Goal: Task Accomplishment & Management: Use online tool/utility

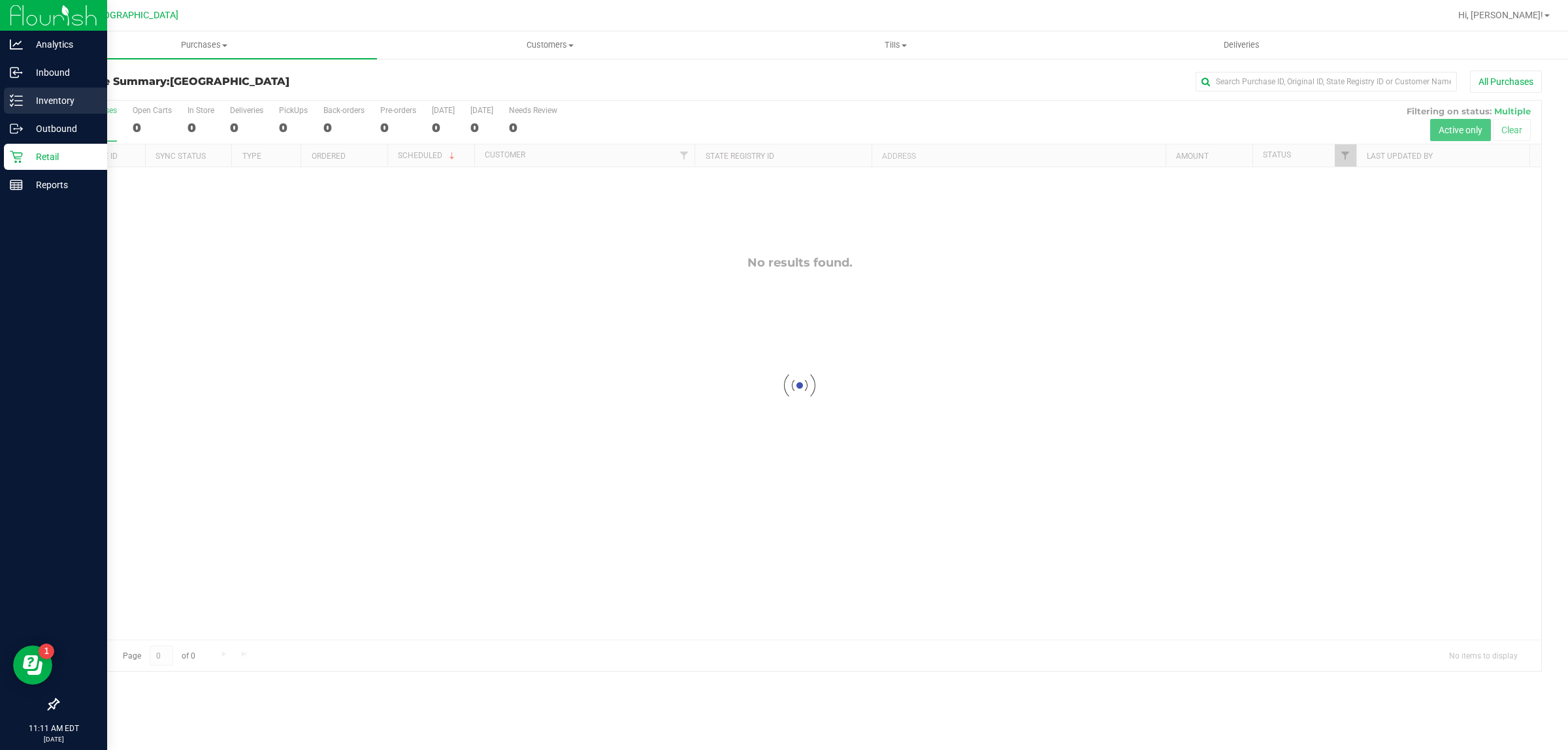
click at [38, 102] on p "Inventory" at bounding box center [62, 101] width 79 height 16
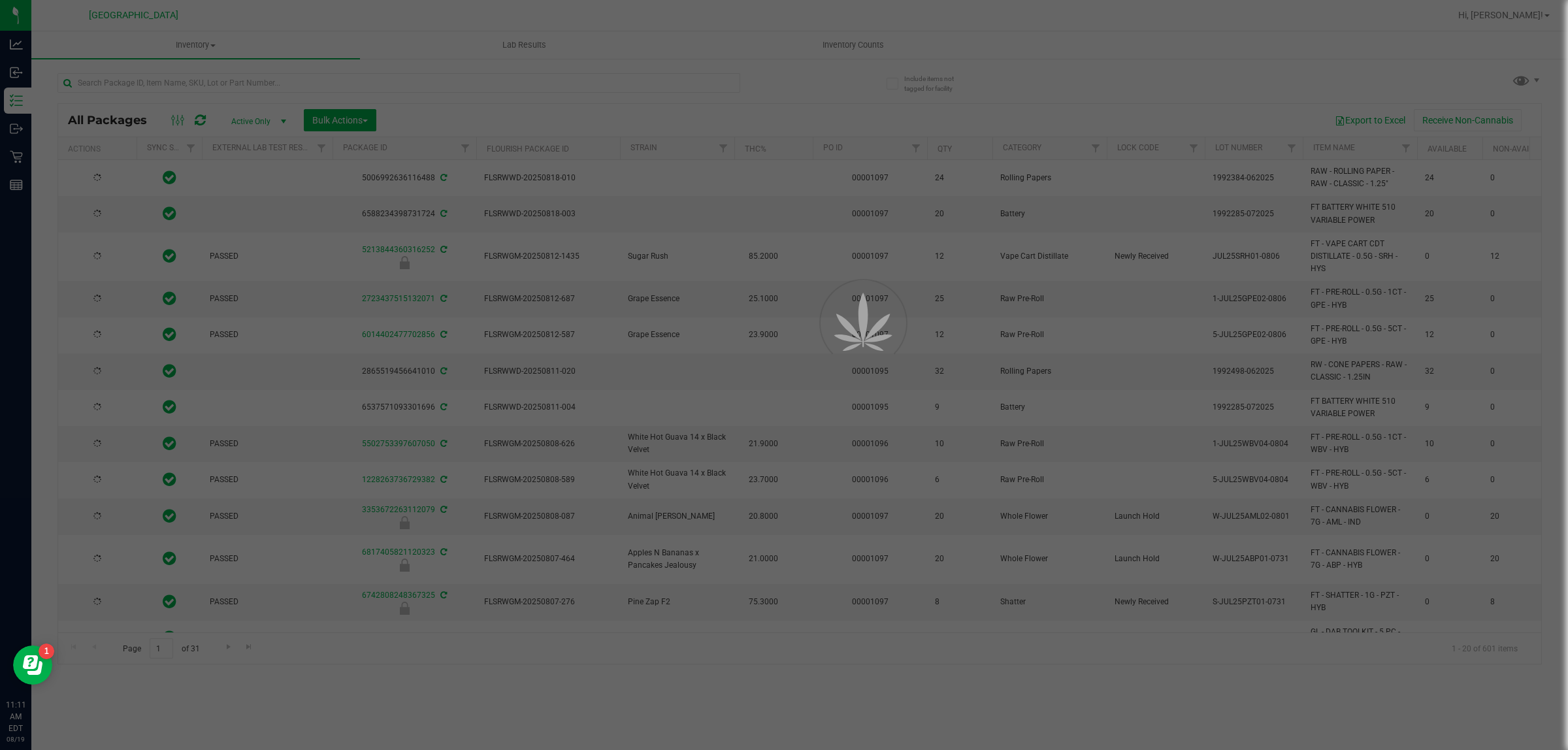
click at [204, 79] on div at bounding box center [784, 375] width 1568 height 750
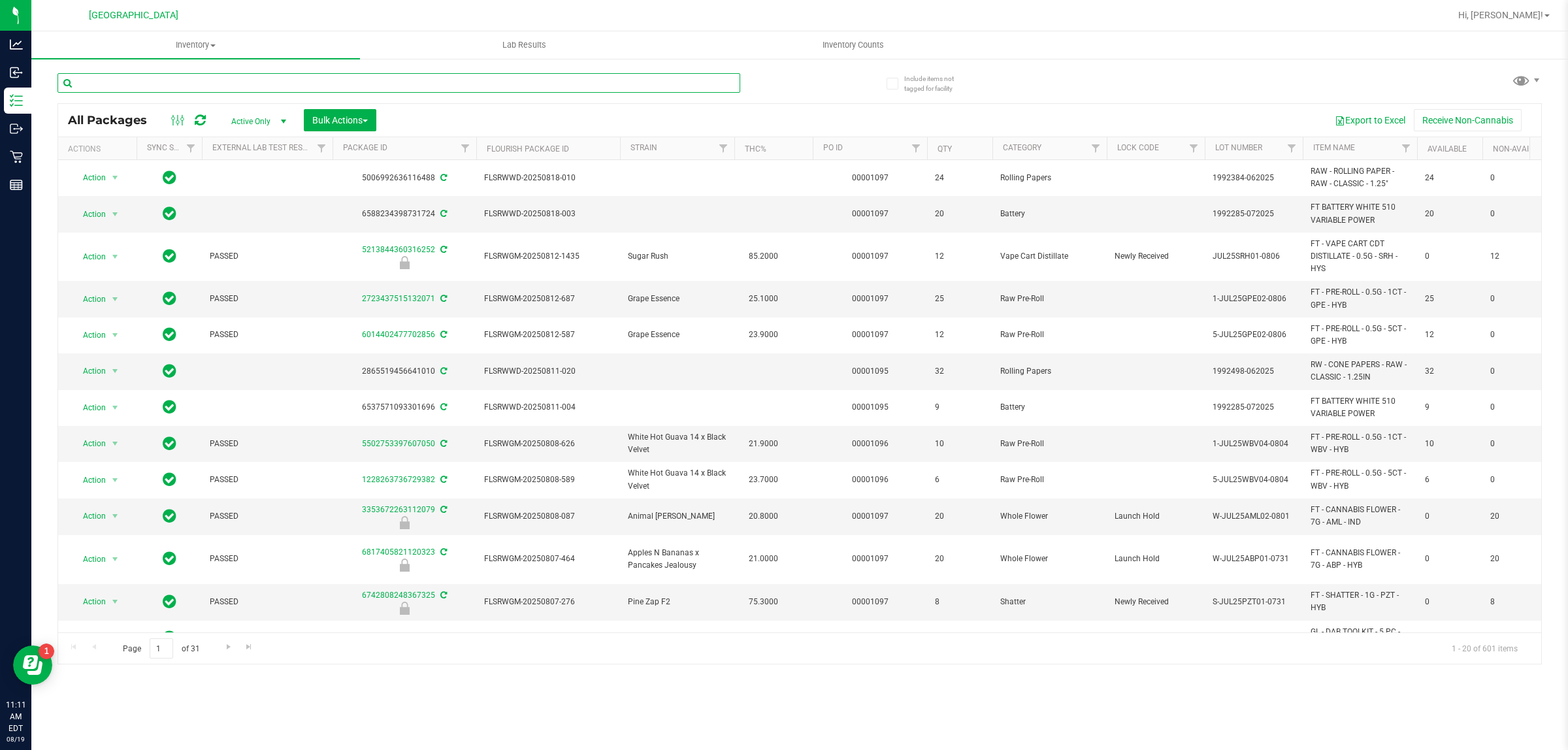
click at [204, 84] on input "text" at bounding box center [399, 83] width 683 height 19
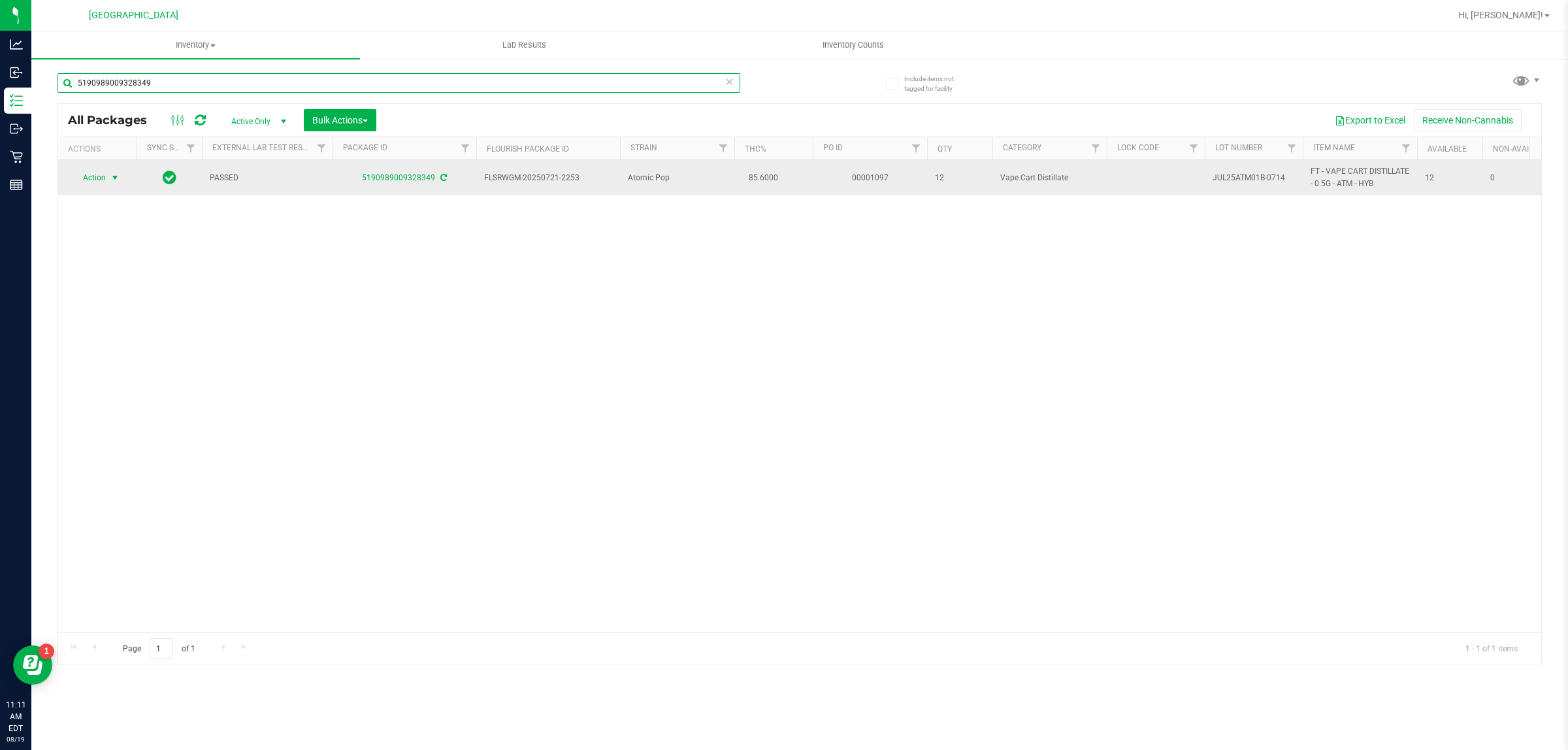
type input "5190989009328349"
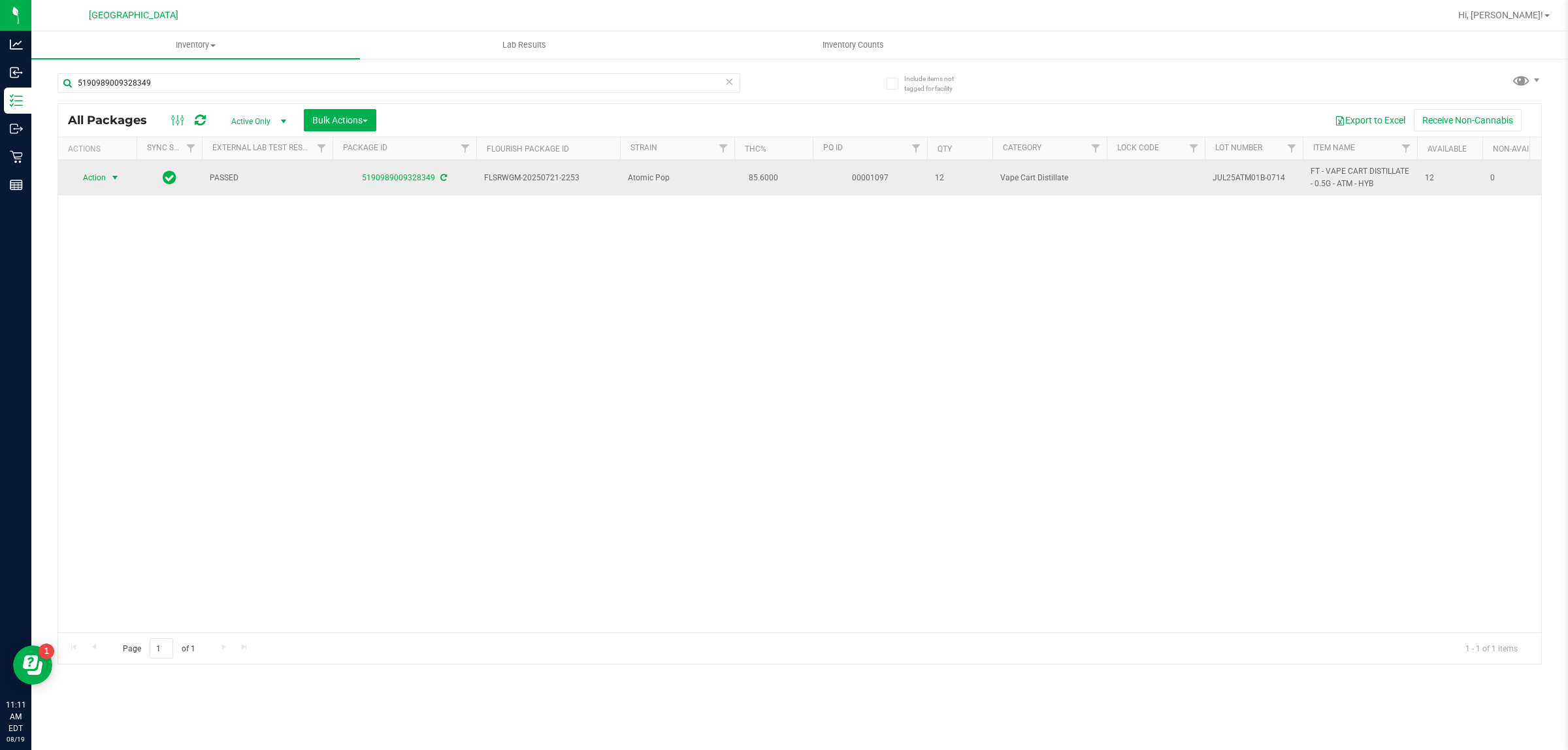
click at [112, 178] on span "select" at bounding box center [115, 178] width 11 height 11
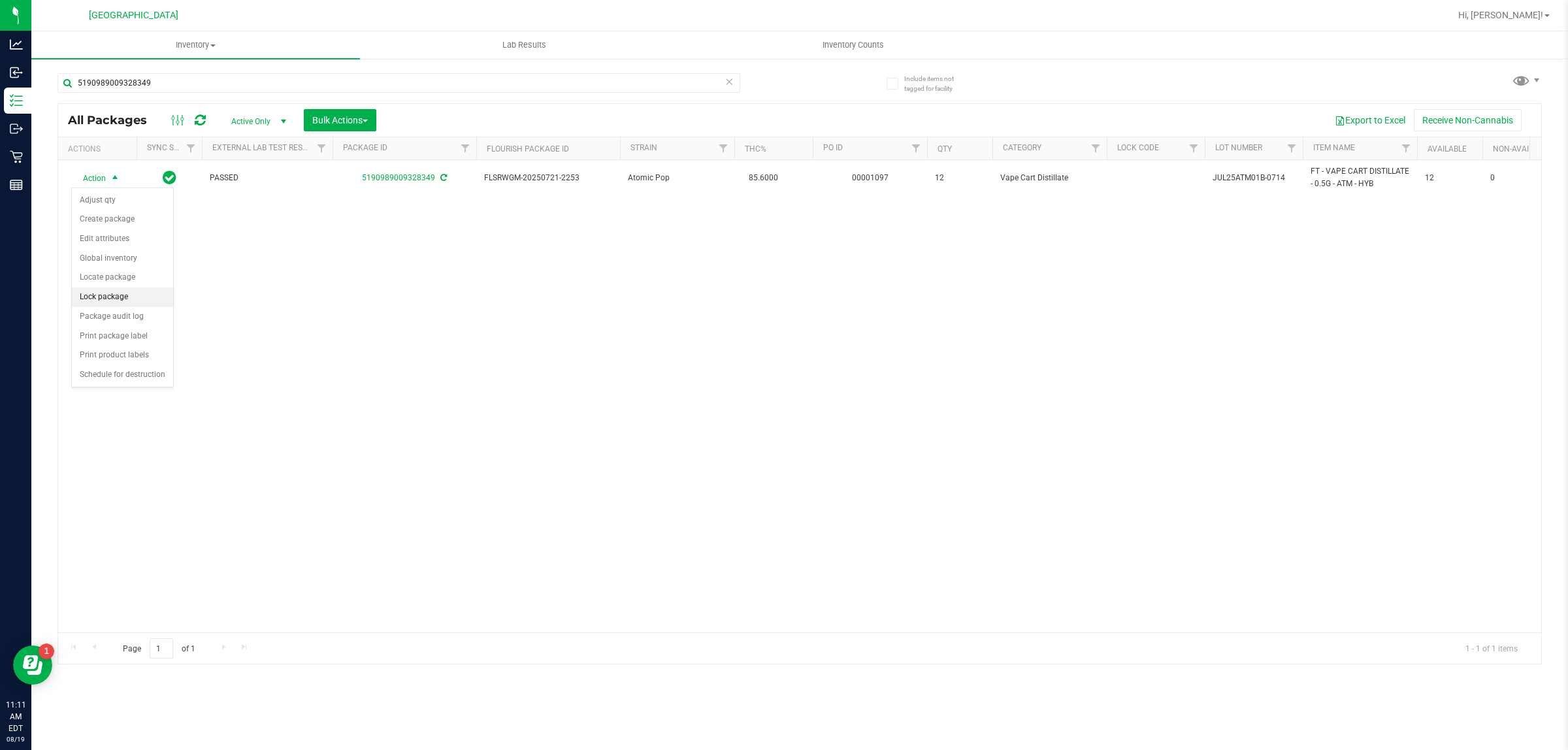
click at [125, 298] on li "Lock package" at bounding box center [123, 297] width 102 height 19
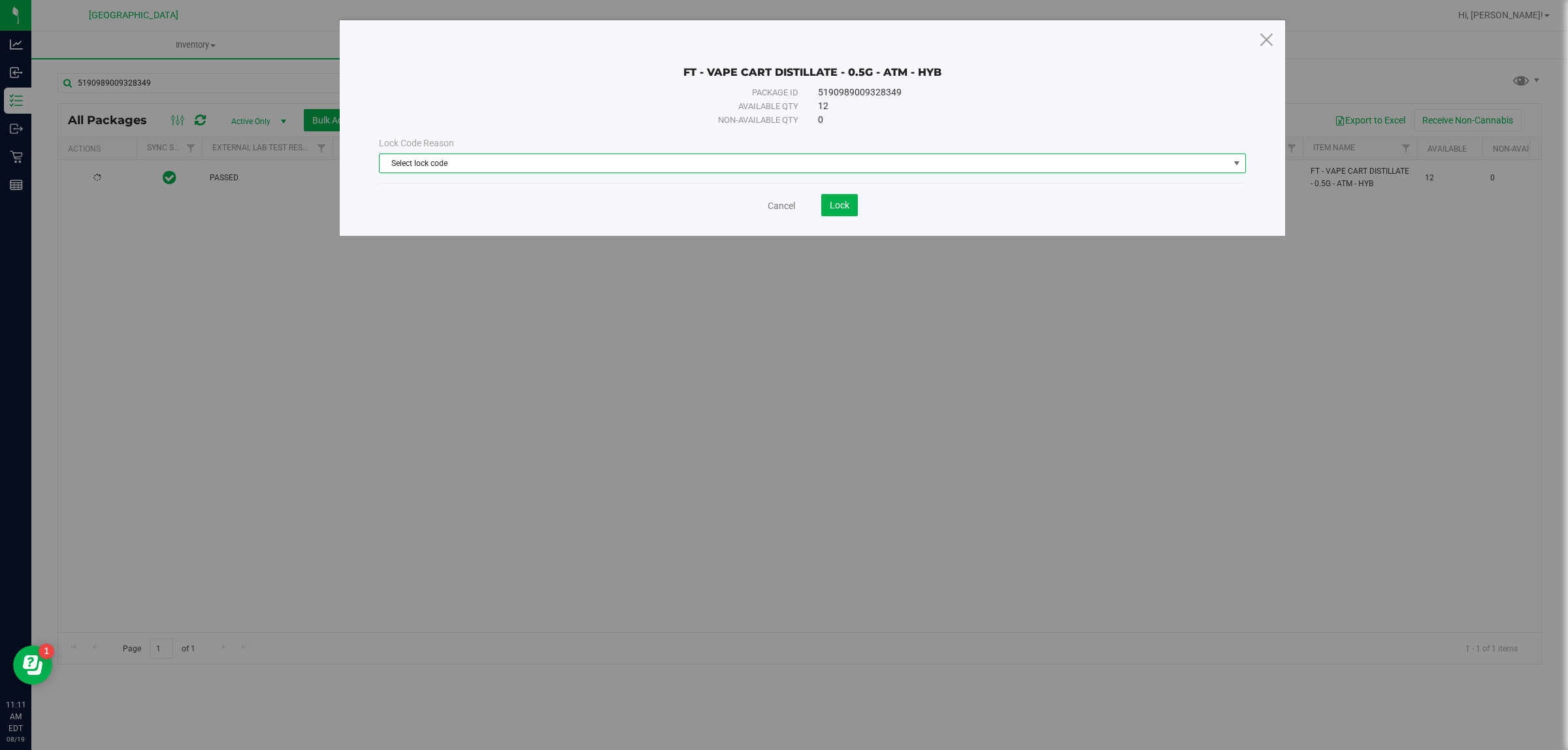
click at [519, 164] on span "Select lock code" at bounding box center [805, 163] width 849 height 18
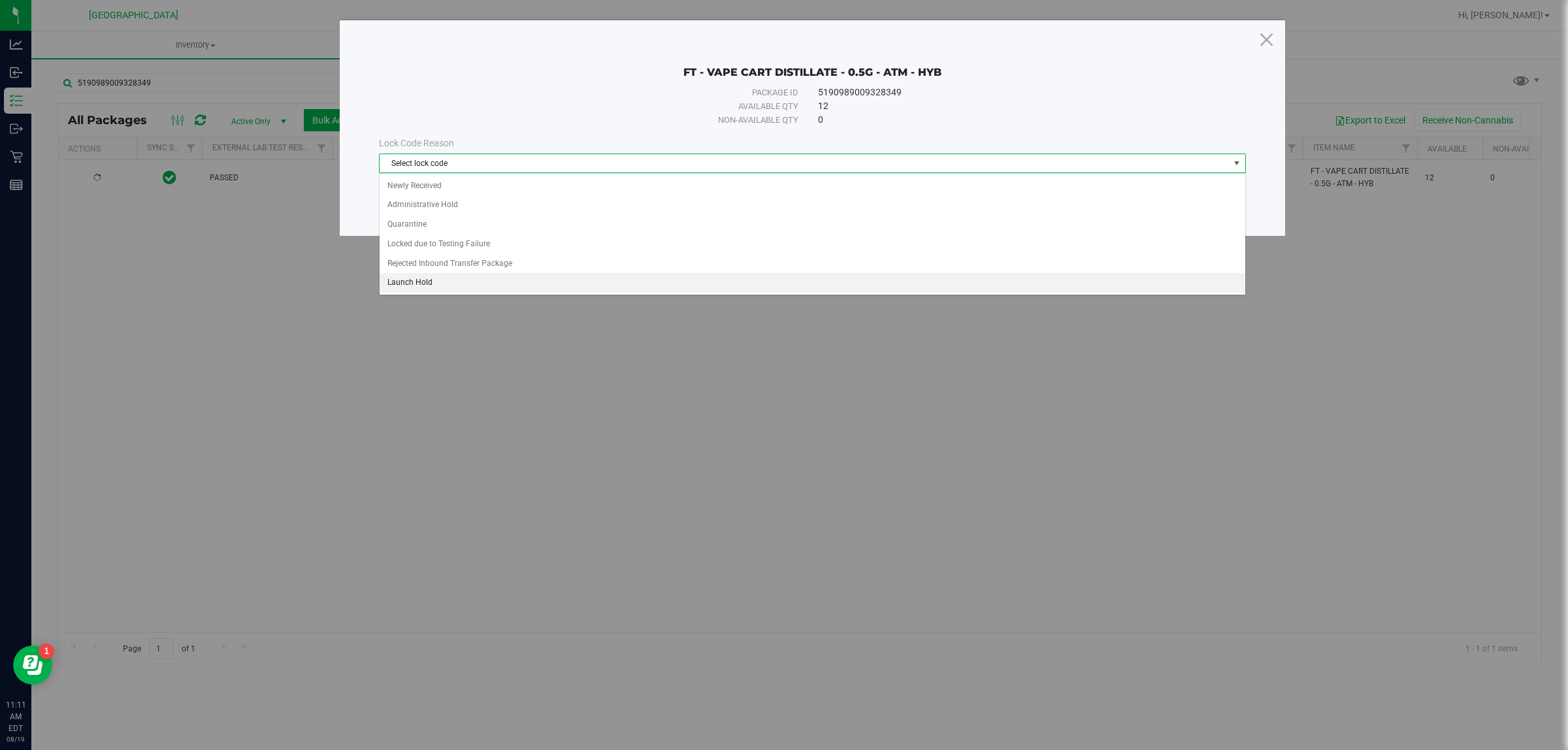
click at [446, 279] on li "Launch Hold" at bounding box center [812, 283] width 865 height 19
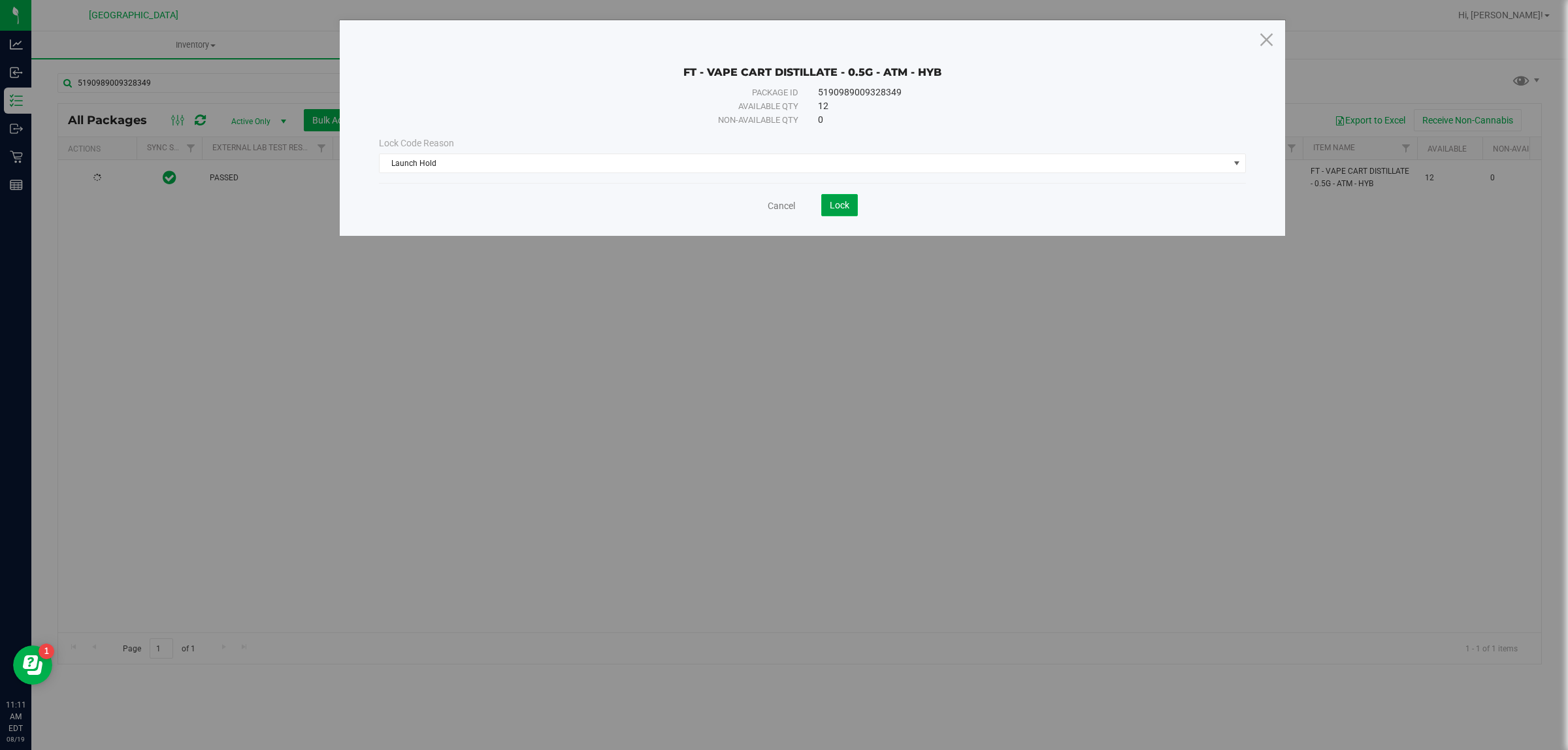
click at [836, 200] on span "Lock" at bounding box center [840, 205] width 19 height 11
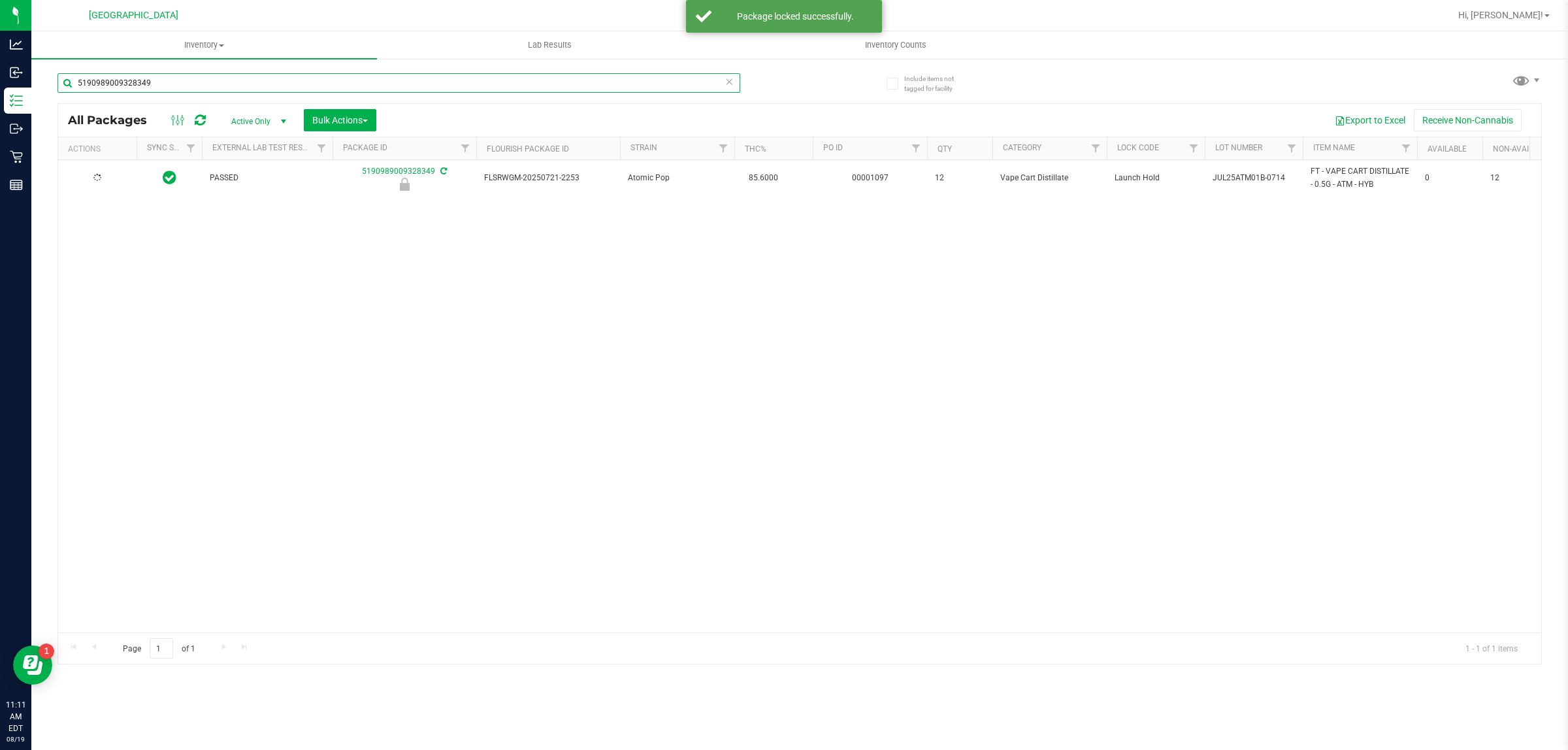
click at [180, 79] on input "5190989009328349" at bounding box center [399, 83] width 683 height 19
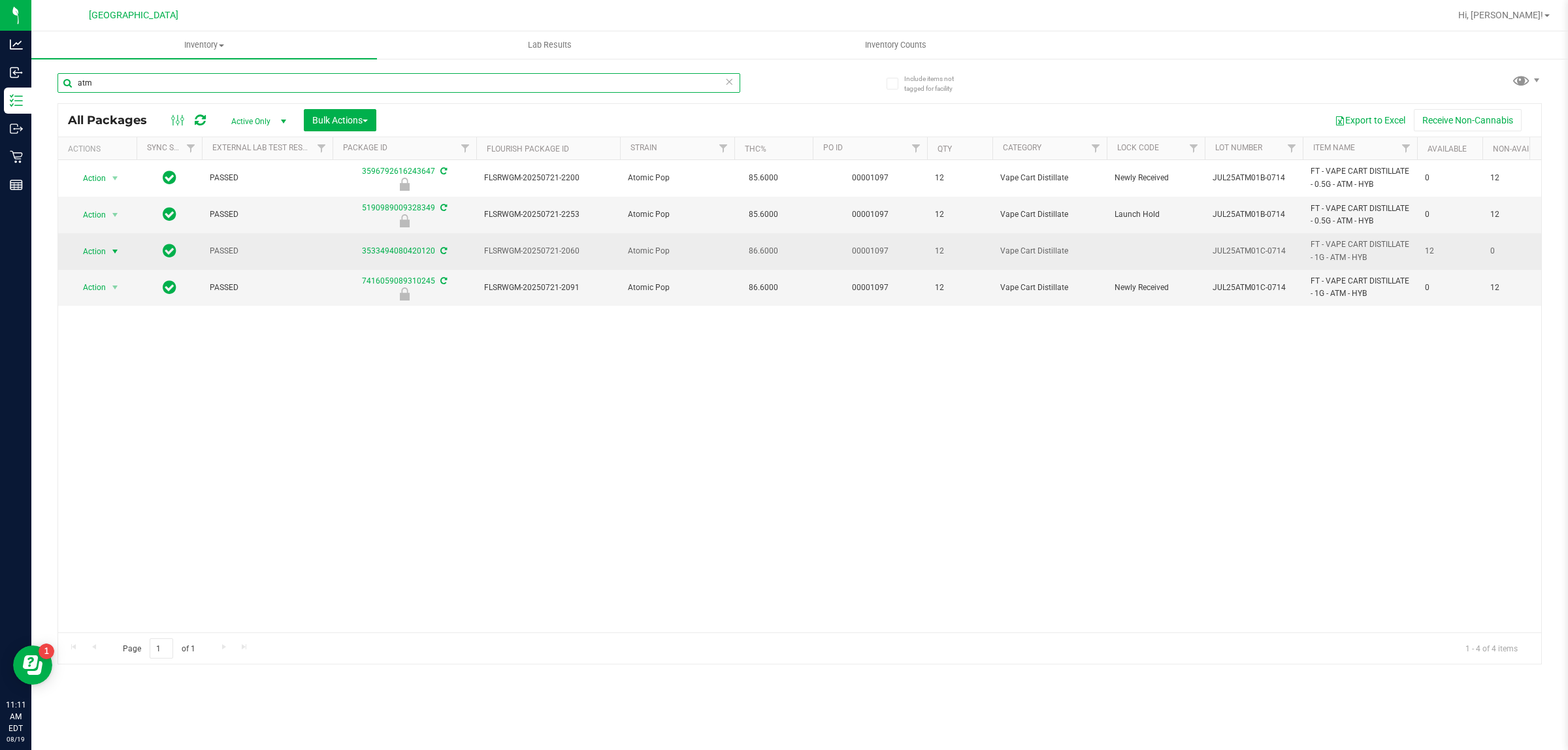
type input "atm"
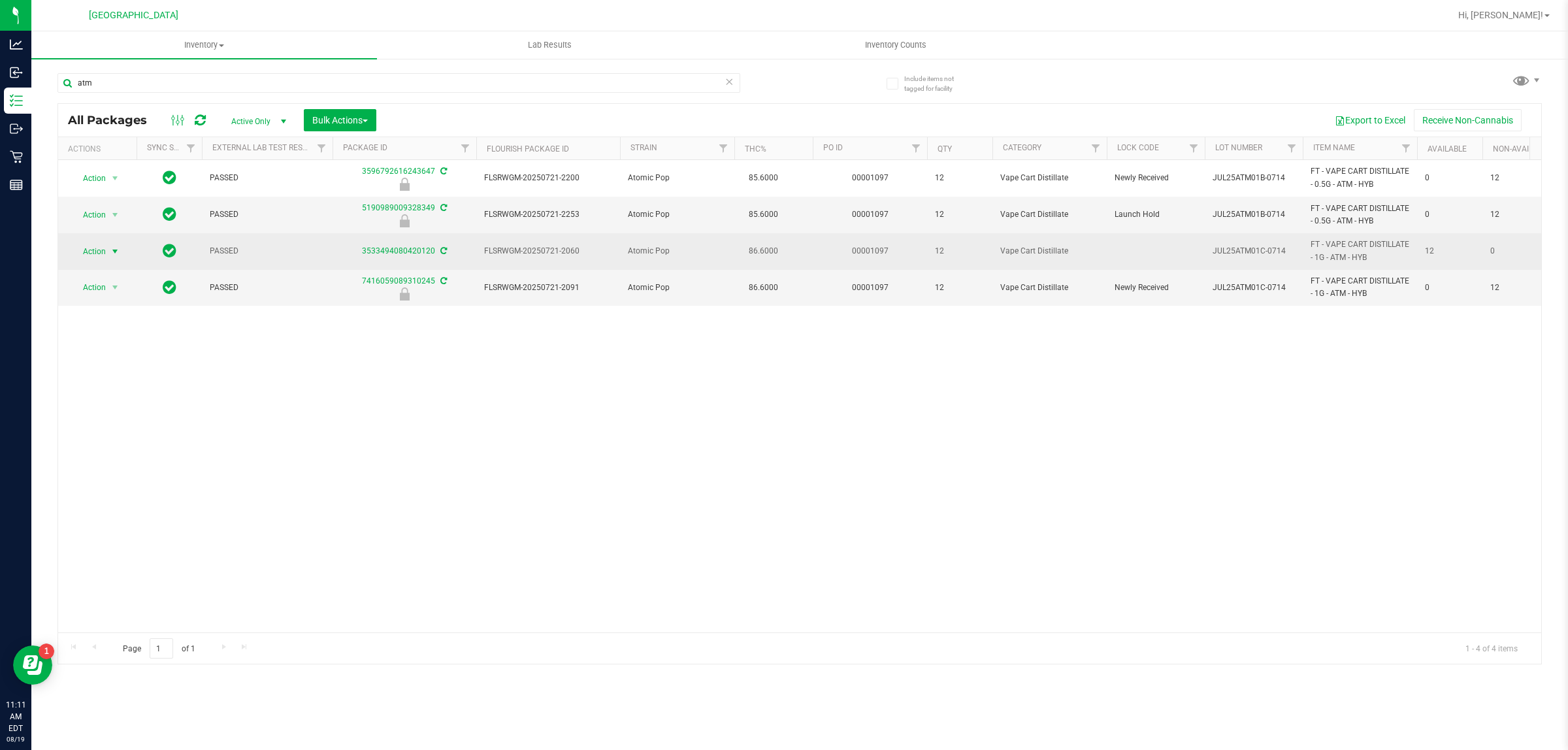
click at [102, 247] on span "Action" at bounding box center [88, 251] width 35 height 18
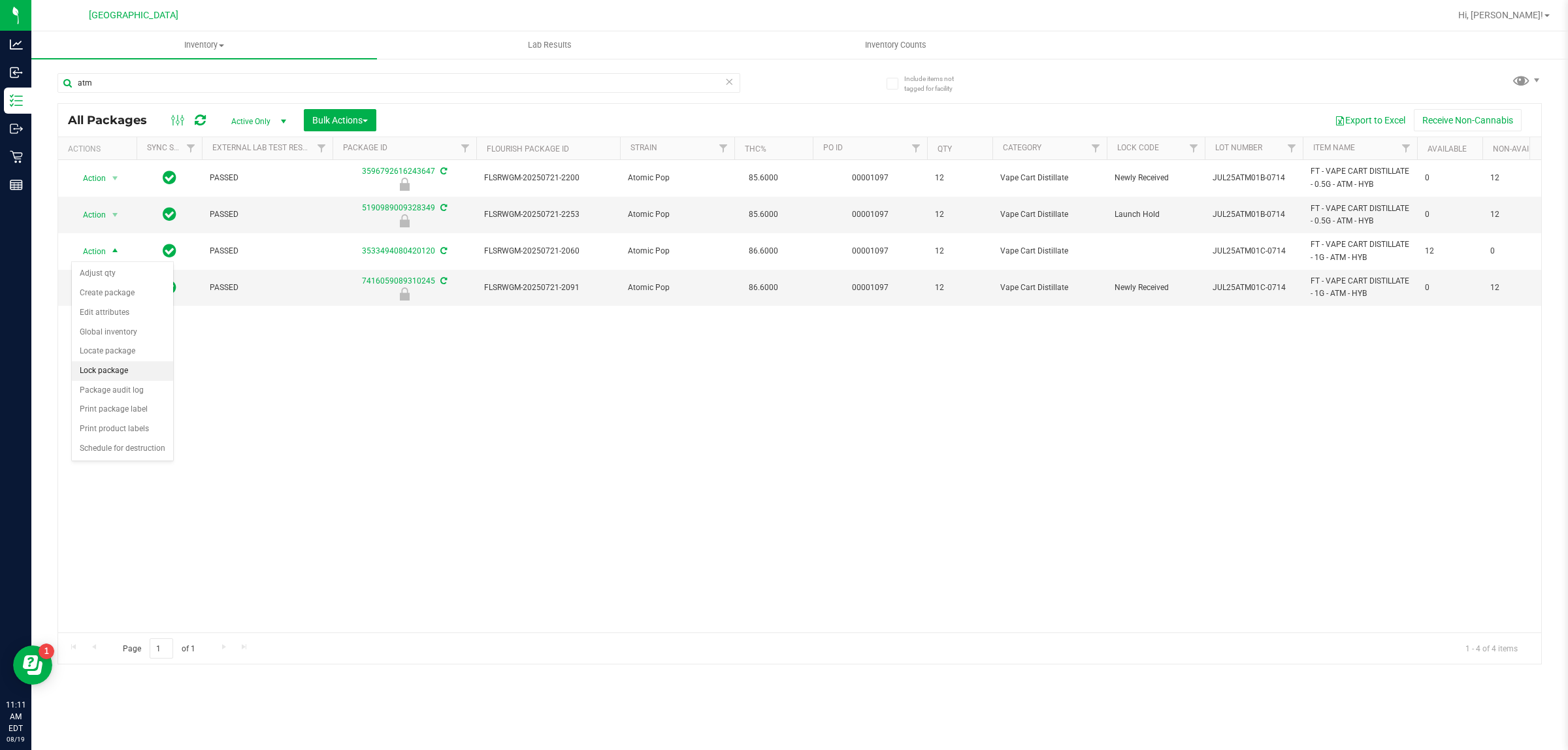
click at [123, 376] on li "Lock package" at bounding box center [123, 371] width 102 height 19
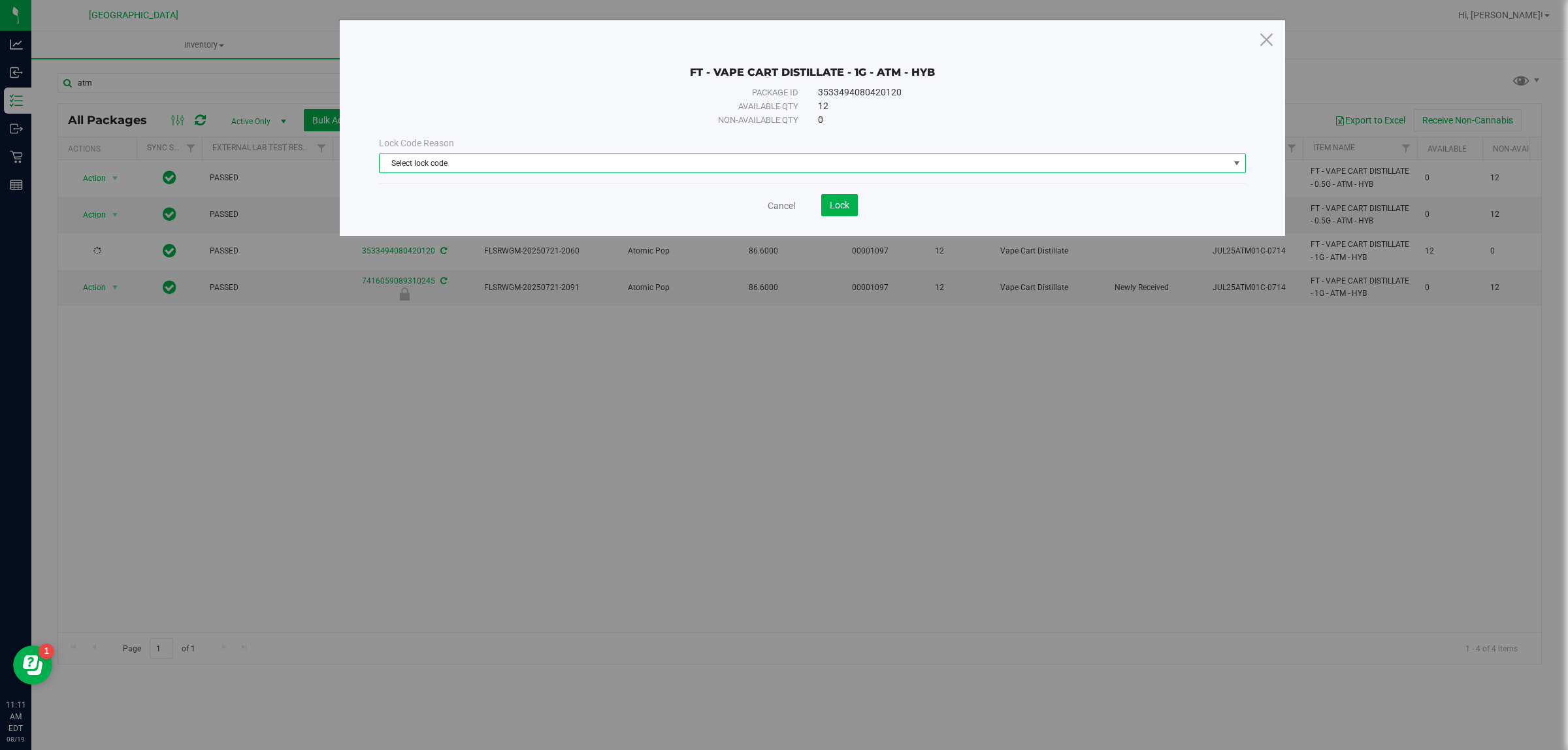
click at [566, 165] on span "Select lock code" at bounding box center [805, 163] width 849 height 18
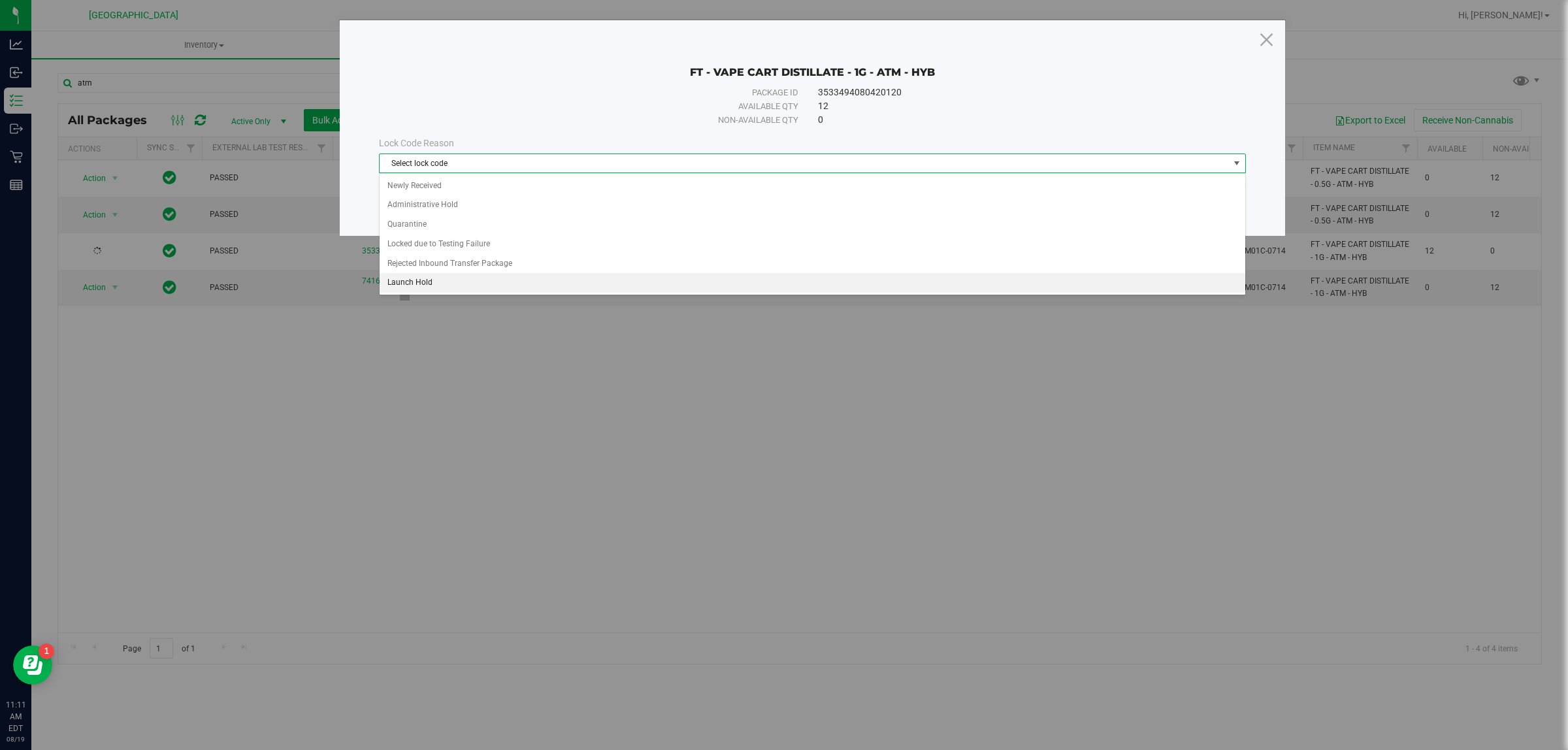
click at [429, 285] on li "Launch Hold" at bounding box center [812, 283] width 865 height 19
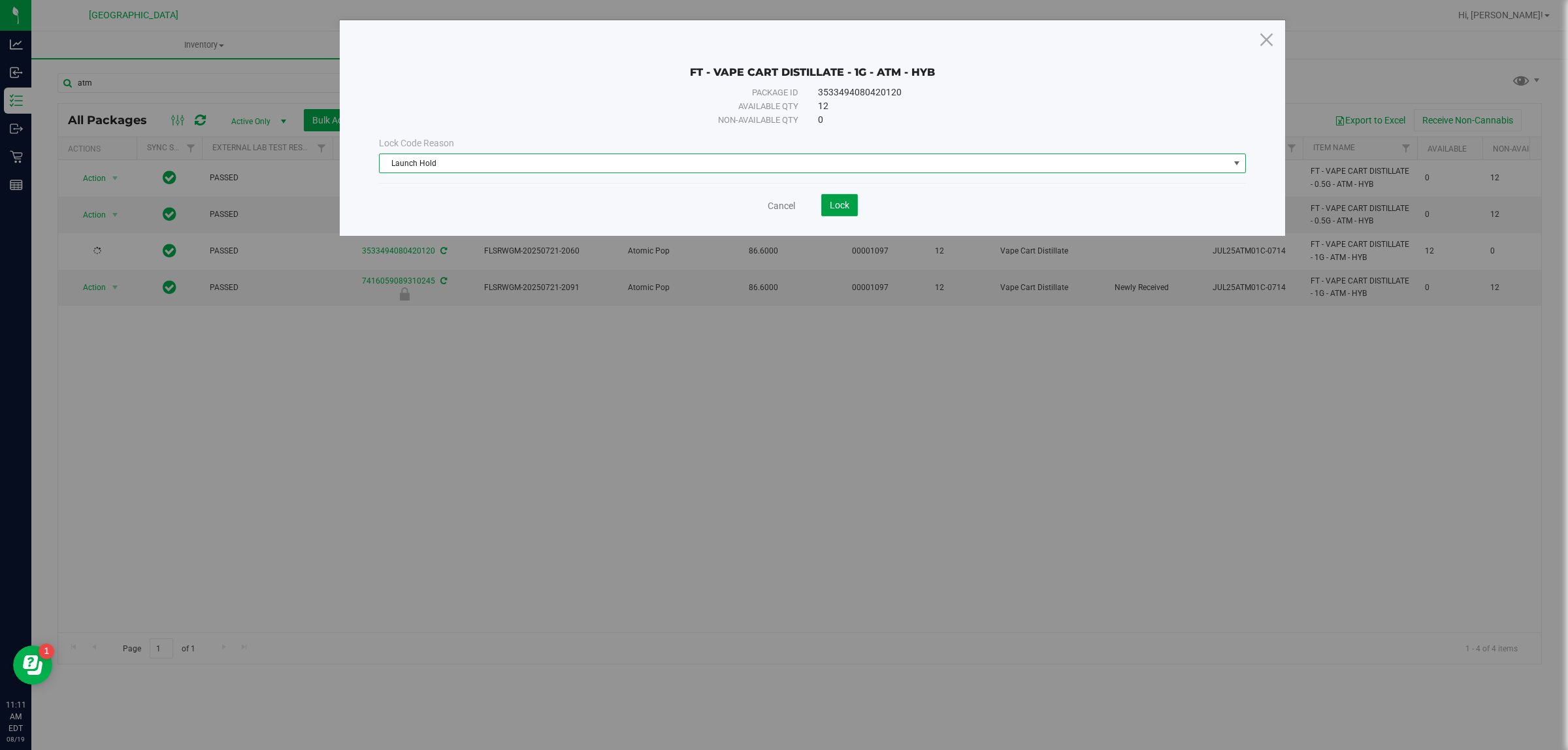
click at [828, 210] on button "Lock" at bounding box center [840, 205] width 37 height 22
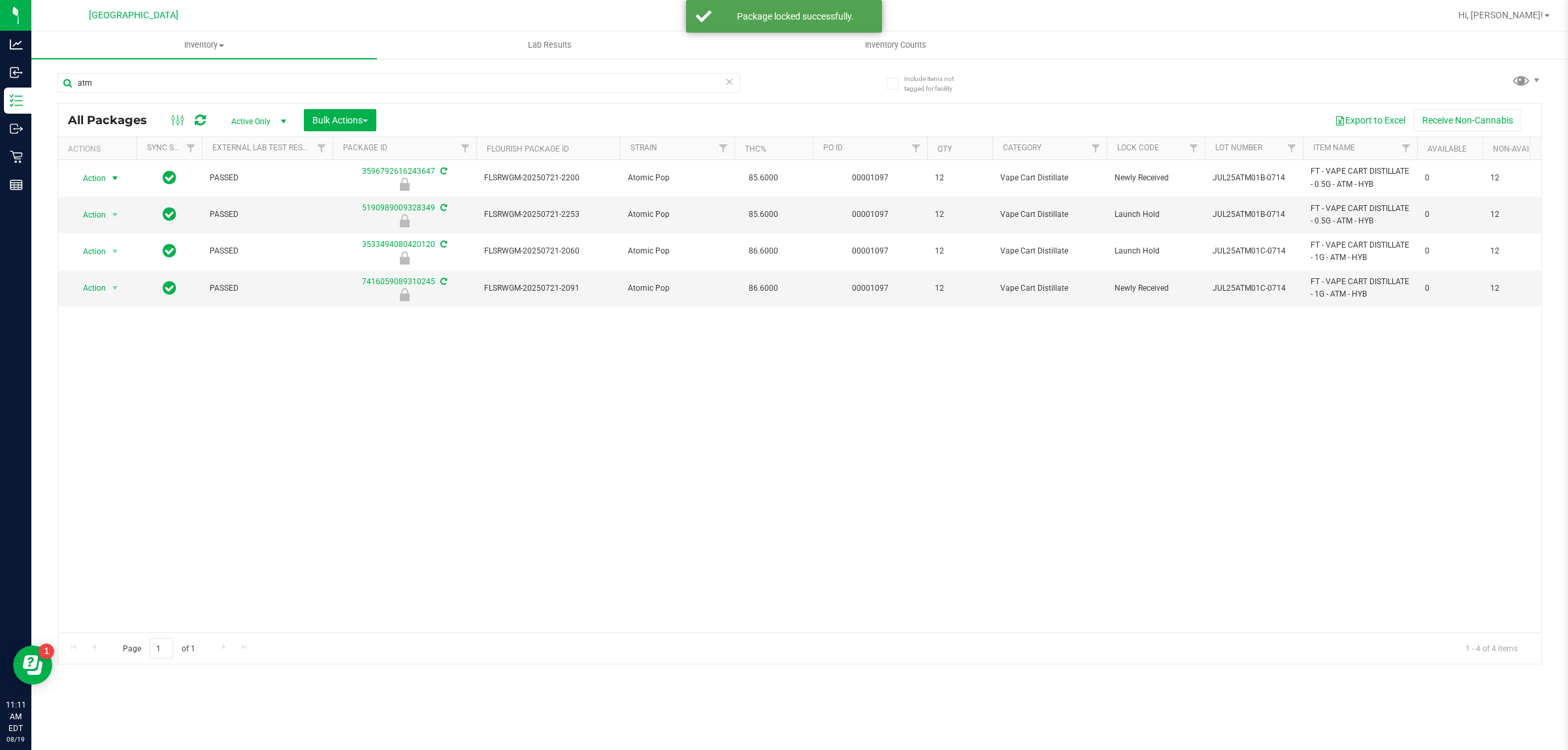
click at [89, 175] on span "Action" at bounding box center [88, 178] width 35 height 18
click at [94, 324] on li "Unlock package" at bounding box center [114, 333] width 84 height 19
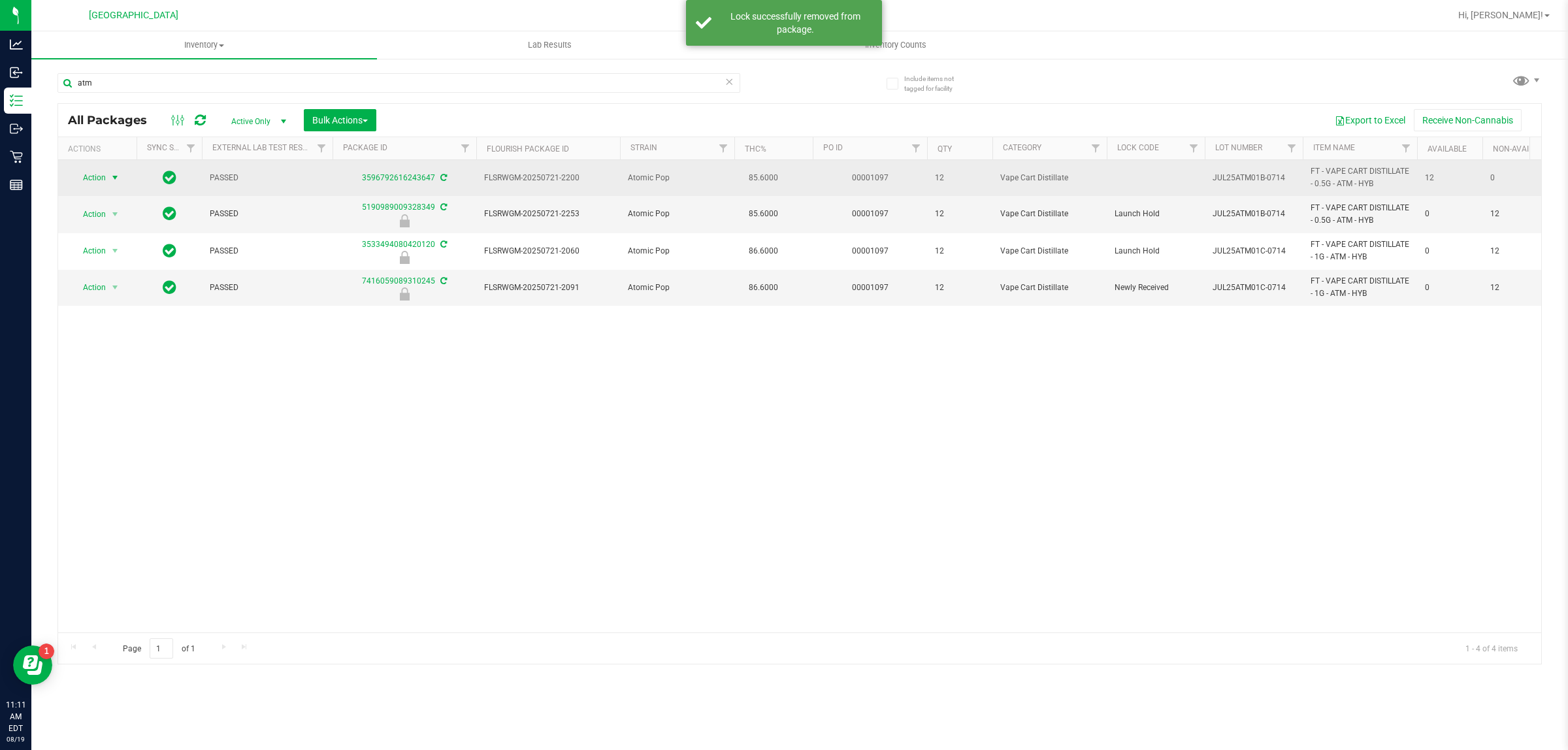
click at [111, 181] on span "select" at bounding box center [115, 178] width 11 height 11
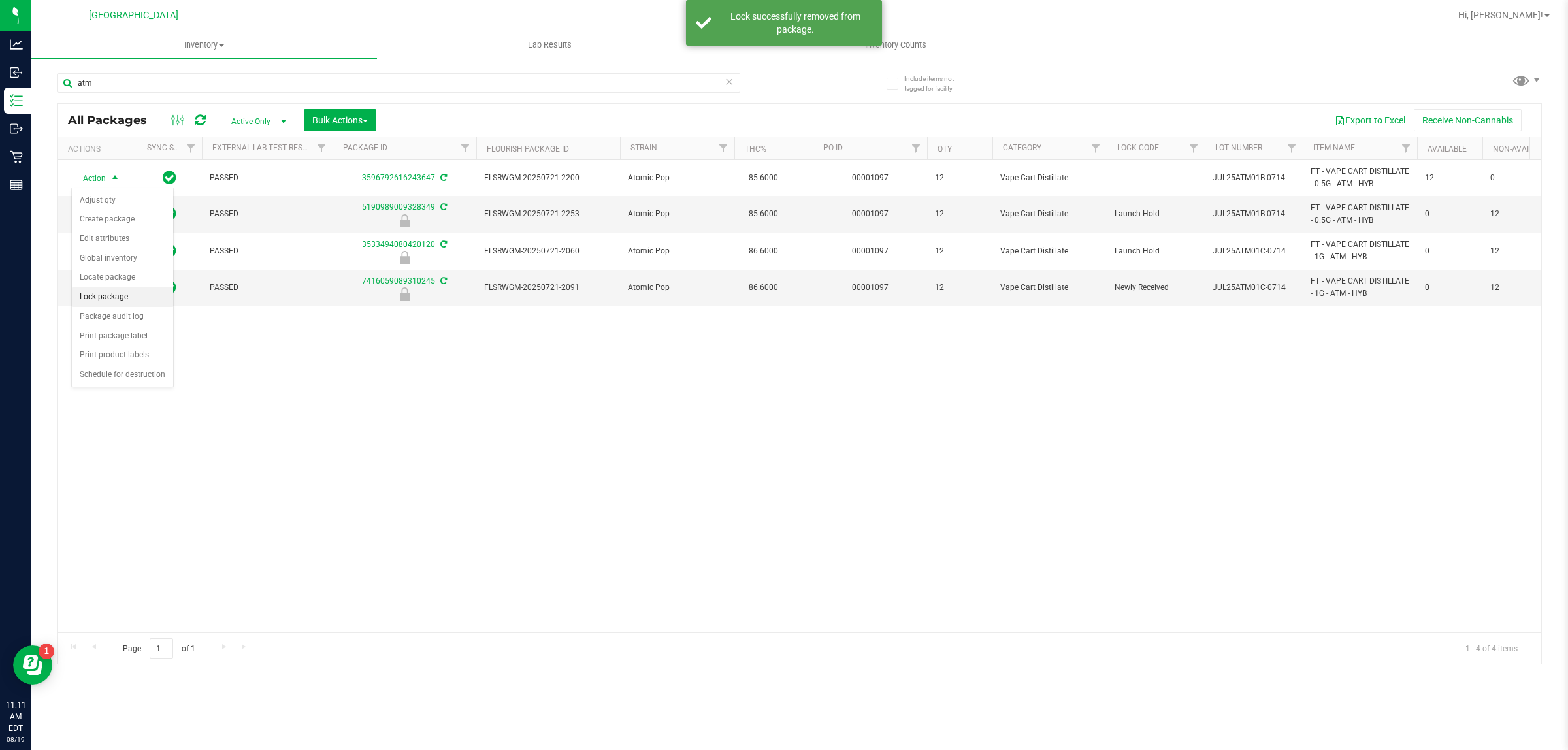
click at [109, 304] on li "Lock package" at bounding box center [123, 297] width 102 height 19
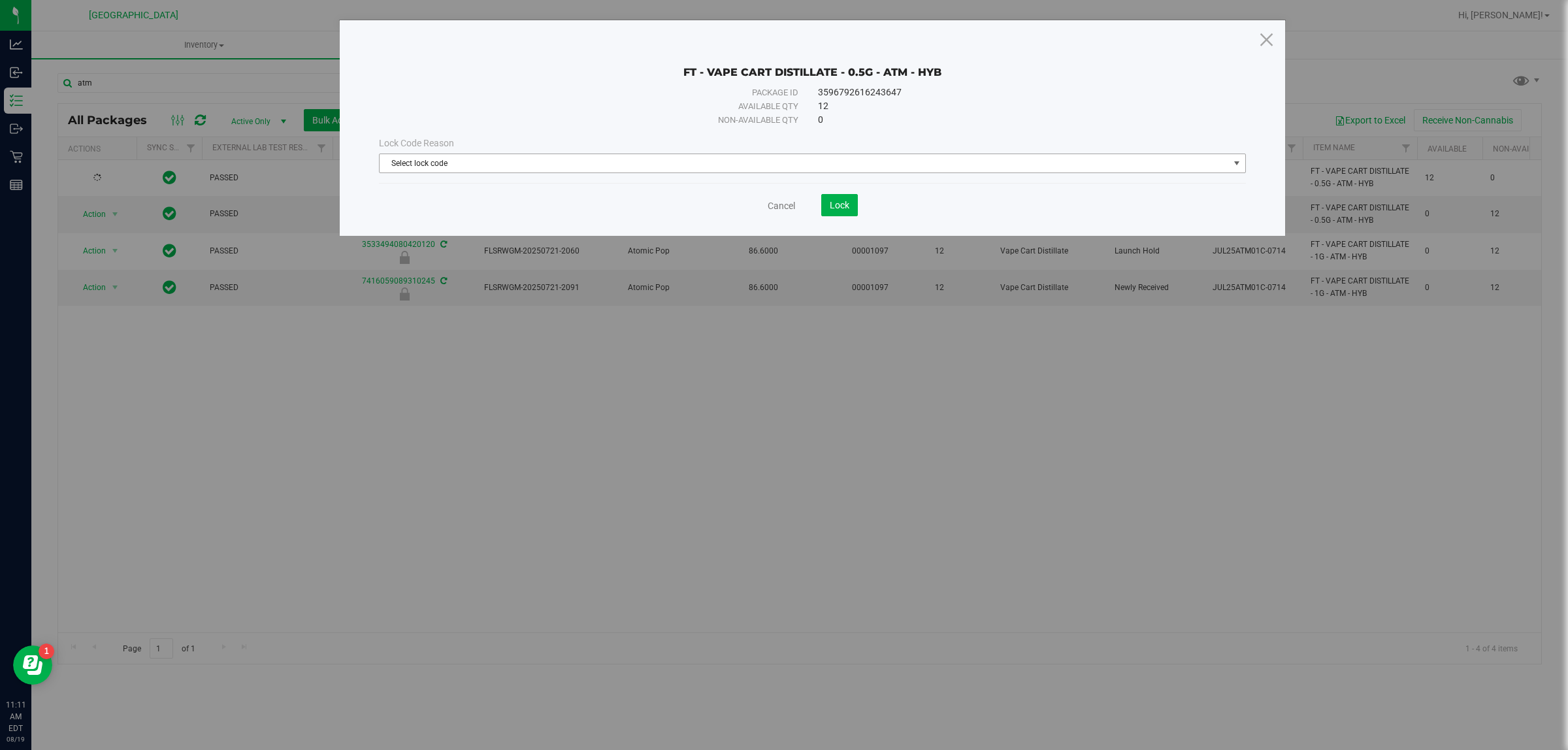
click at [521, 162] on span "Select lock code" at bounding box center [805, 163] width 849 height 18
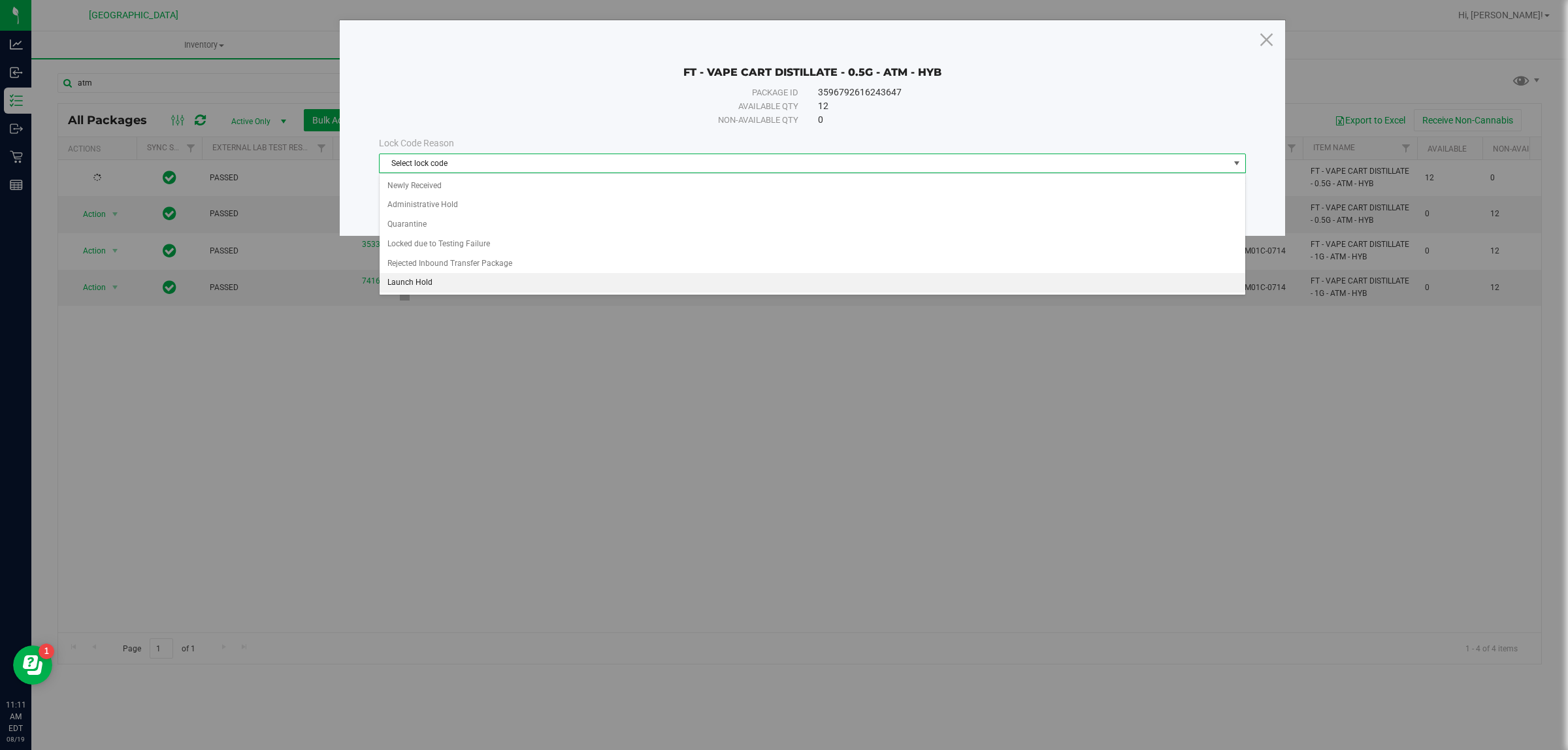
click at [405, 278] on li "Launch Hold" at bounding box center [812, 283] width 865 height 19
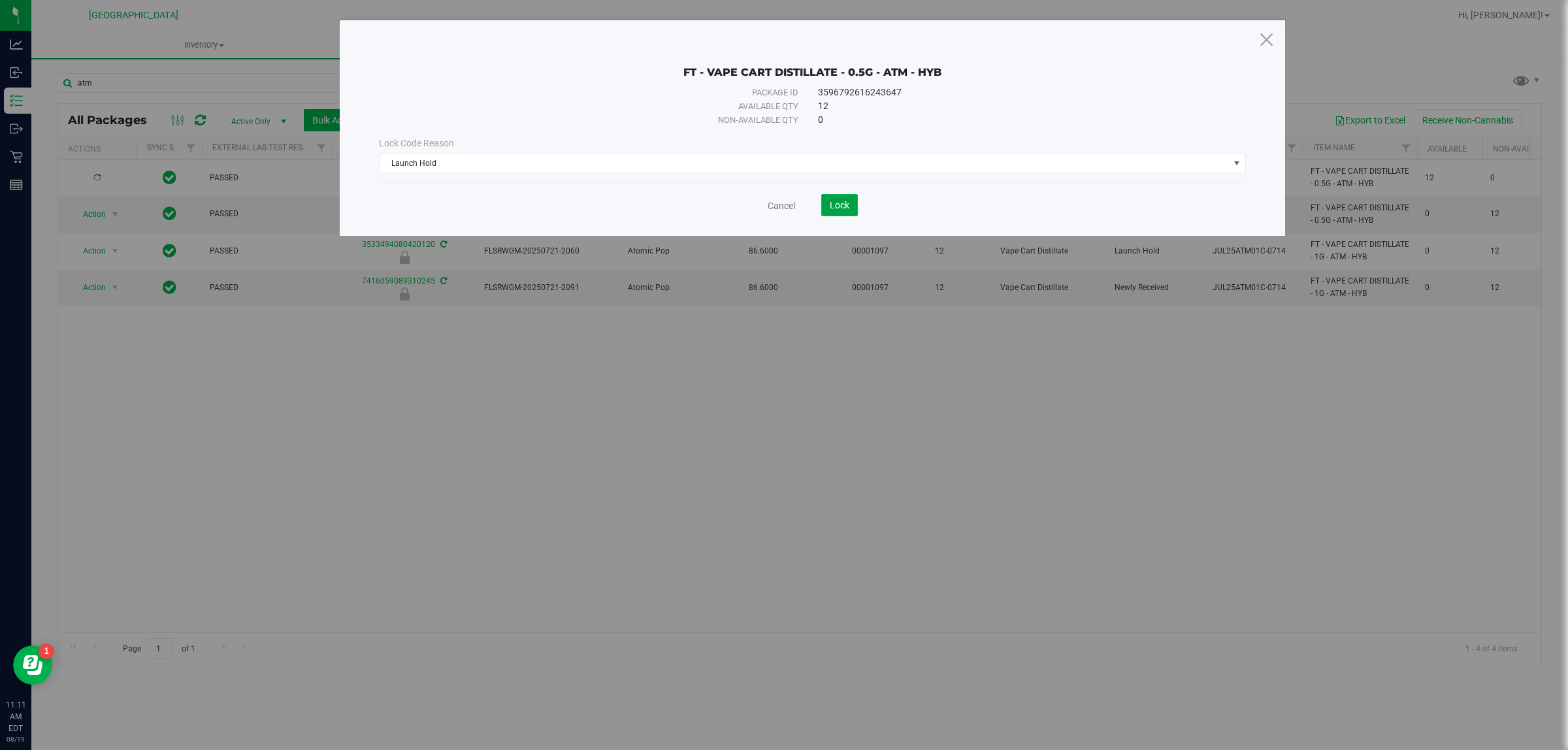
click at [830, 213] on button "Lock" at bounding box center [840, 205] width 37 height 22
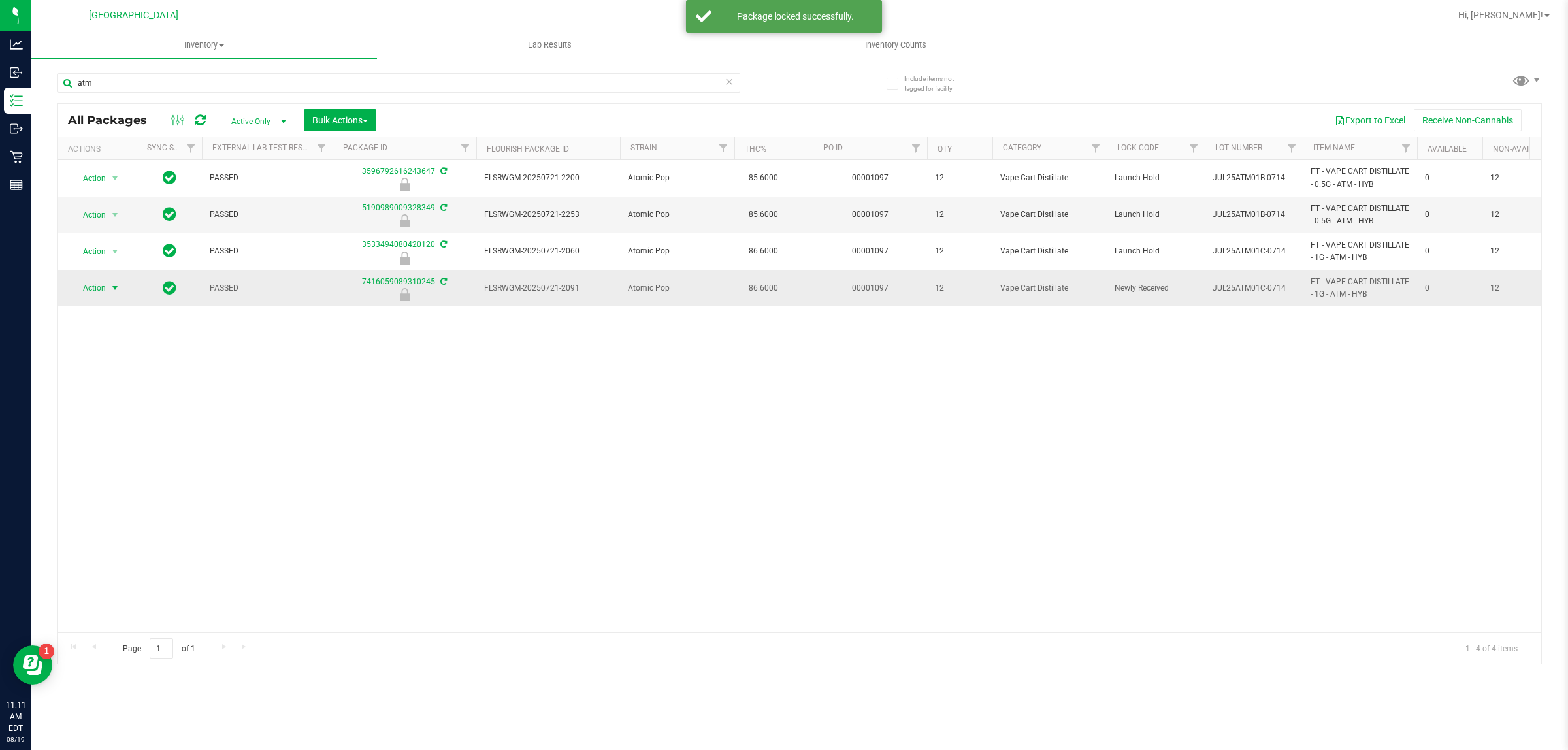
click at [98, 285] on span "Action" at bounding box center [88, 288] width 35 height 18
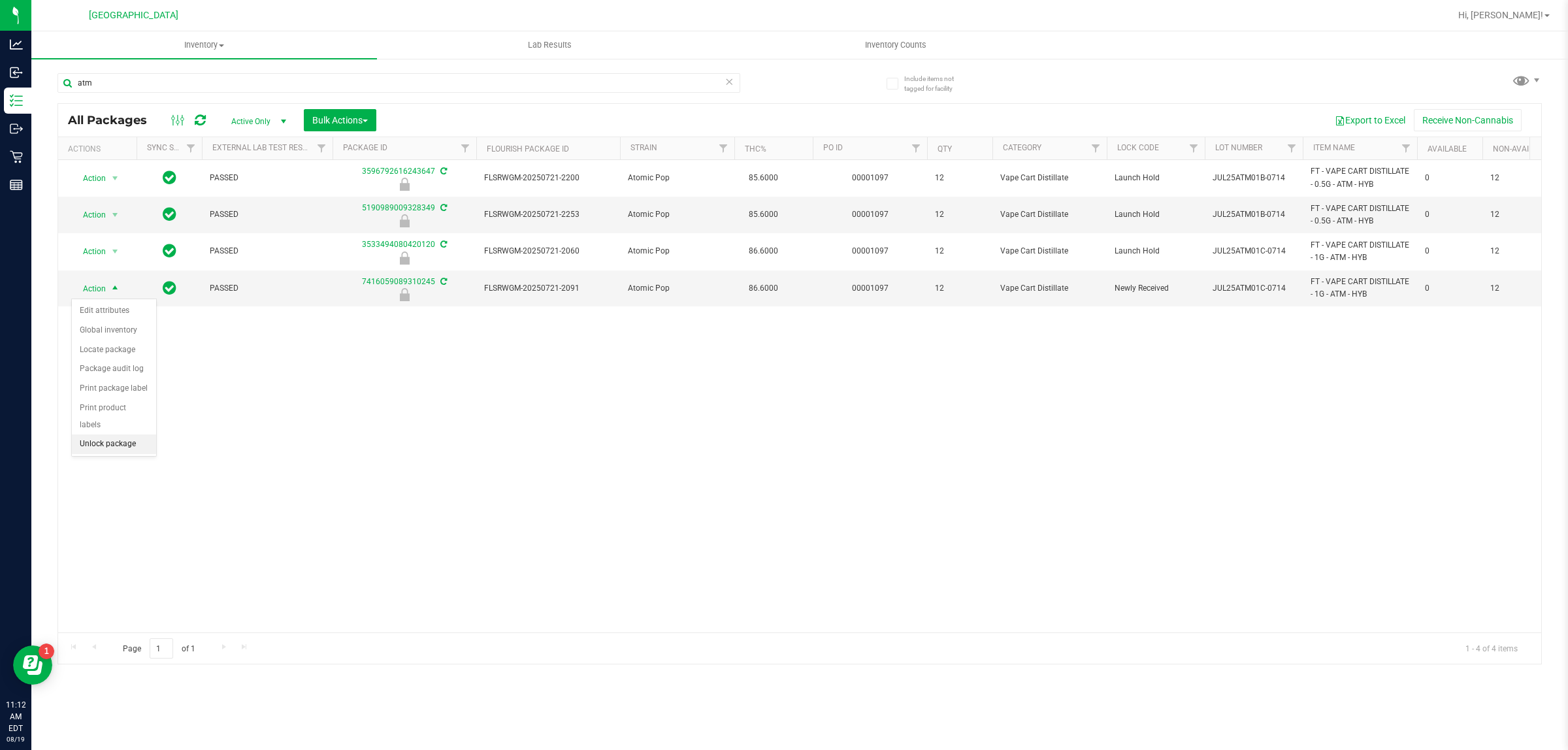
click at [108, 434] on li "Unlock package" at bounding box center [114, 444] width 84 height 19
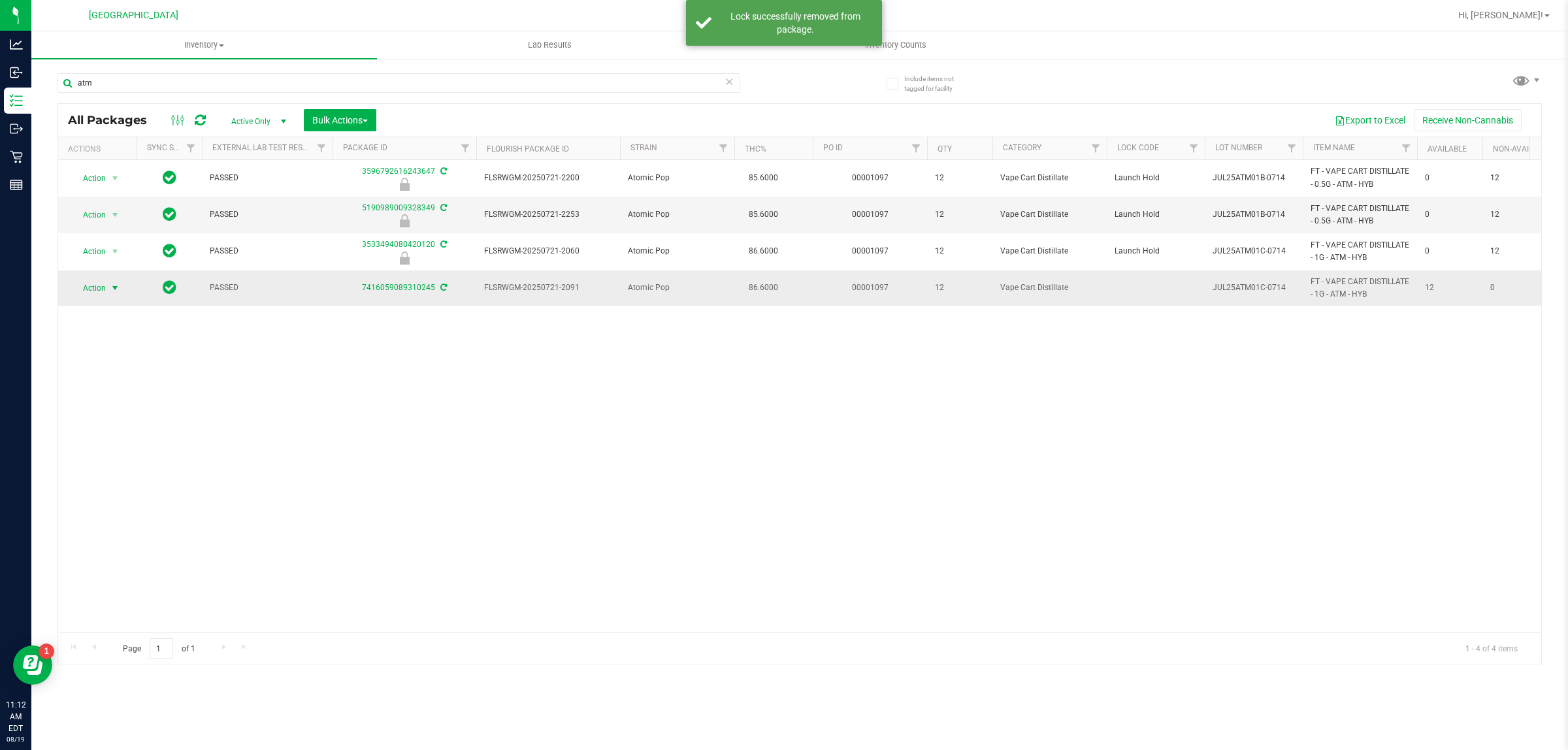
click at [89, 294] on span "Action" at bounding box center [88, 288] width 35 height 18
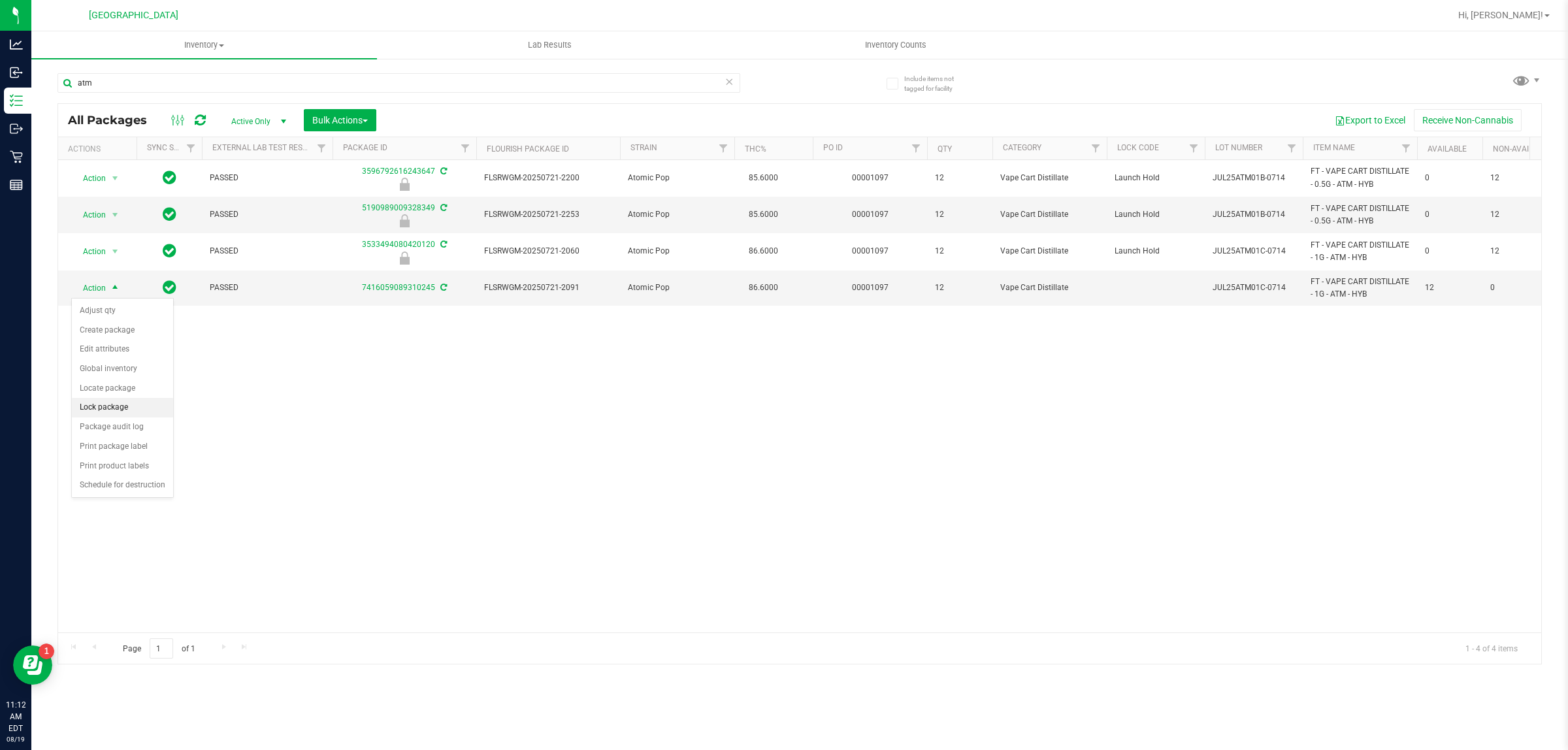
click at [119, 402] on li "Lock package" at bounding box center [123, 408] width 102 height 19
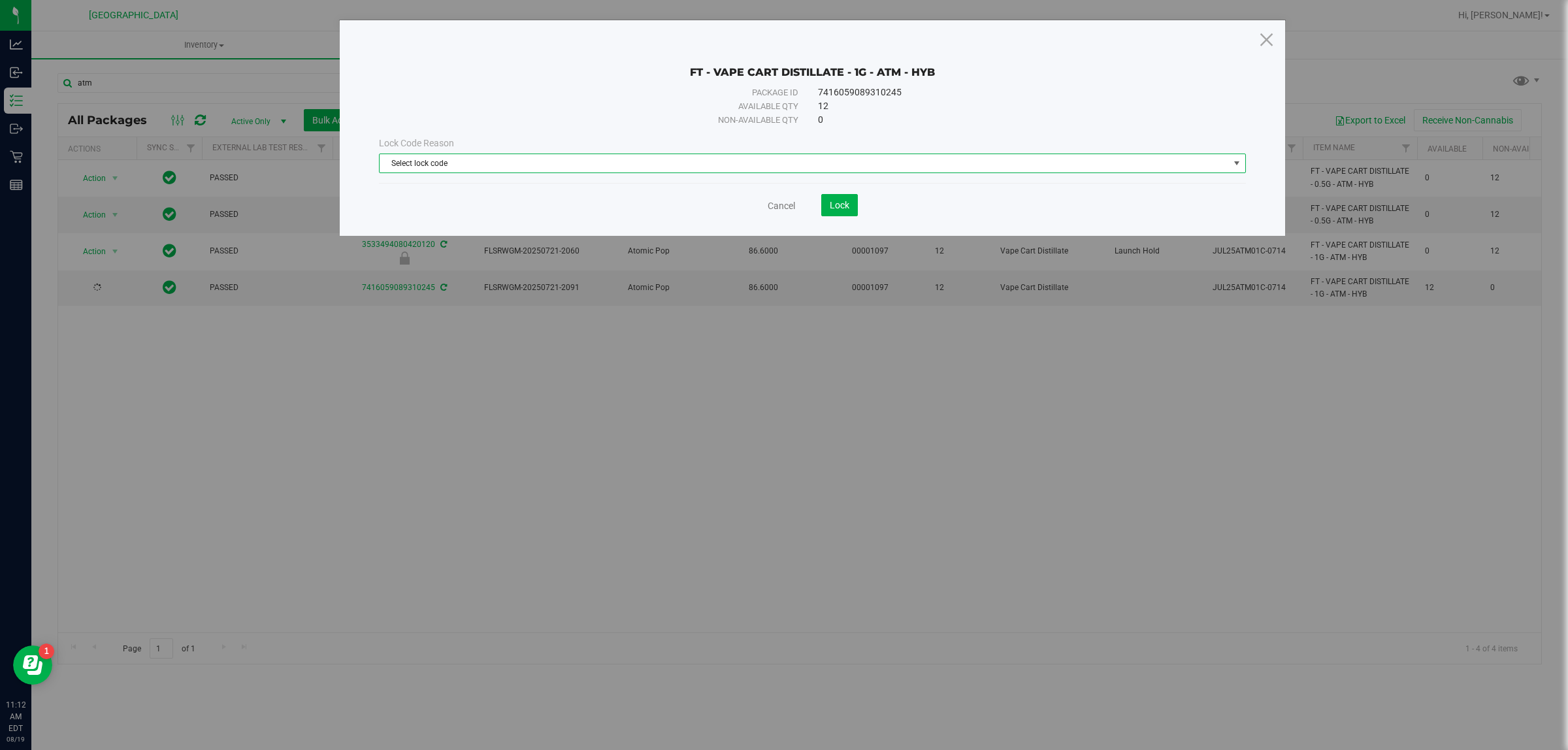
click at [601, 164] on span "Select lock code" at bounding box center [805, 163] width 849 height 18
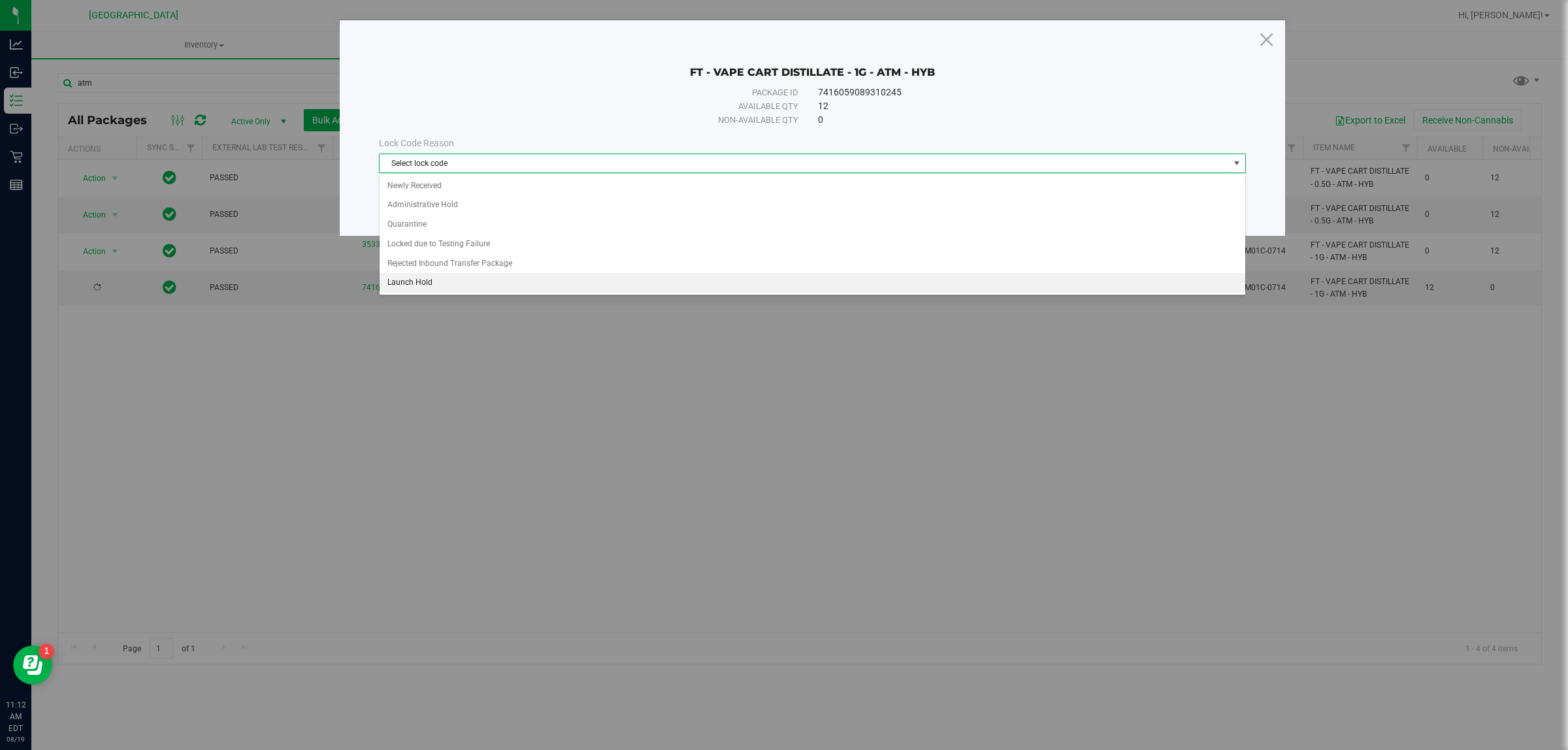
click at [415, 286] on li "Launch Hold" at bounding box center [812, 283] width 865 height 19
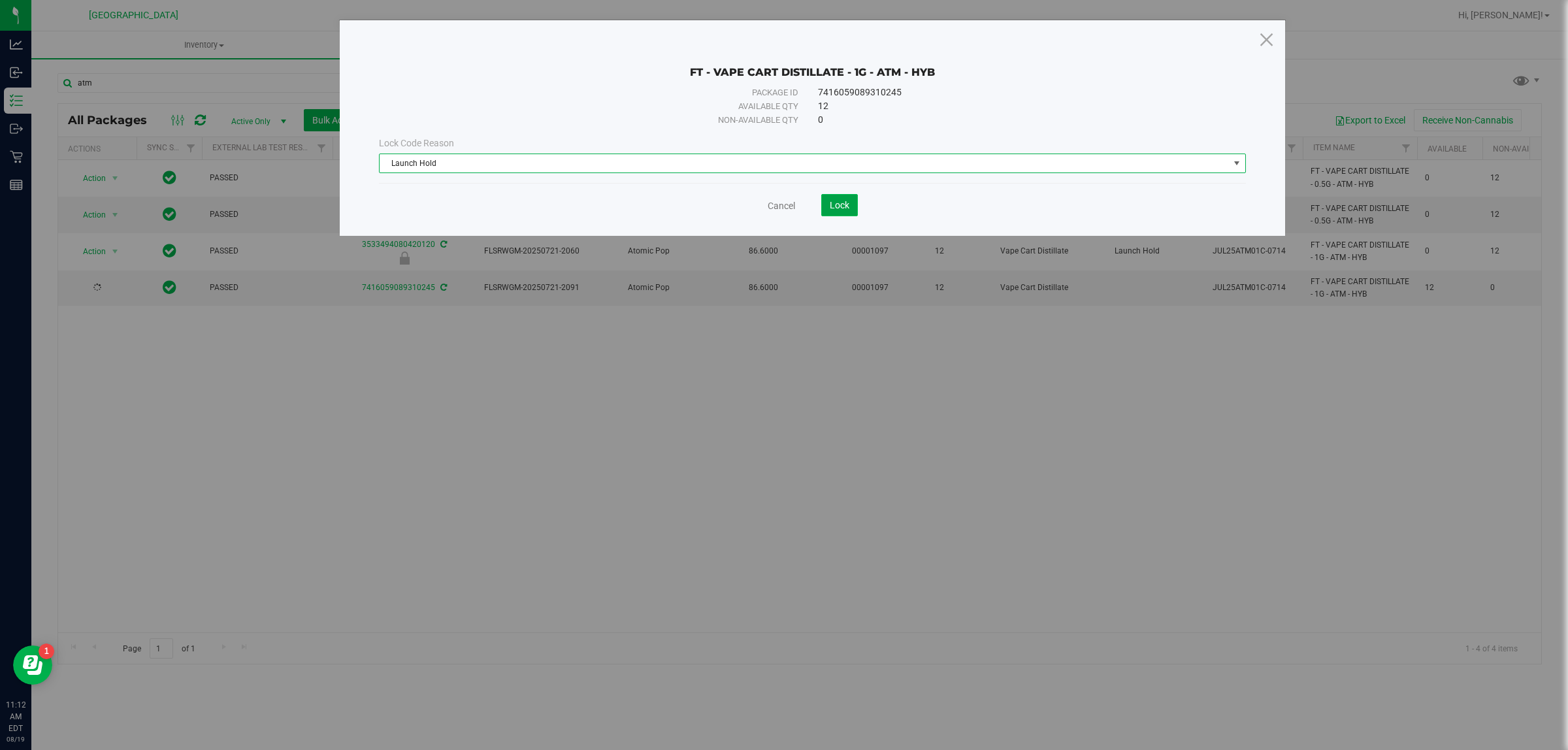
click at [833, 204] on span "Lock" at bounding box center [840, 205] width 19 height 11
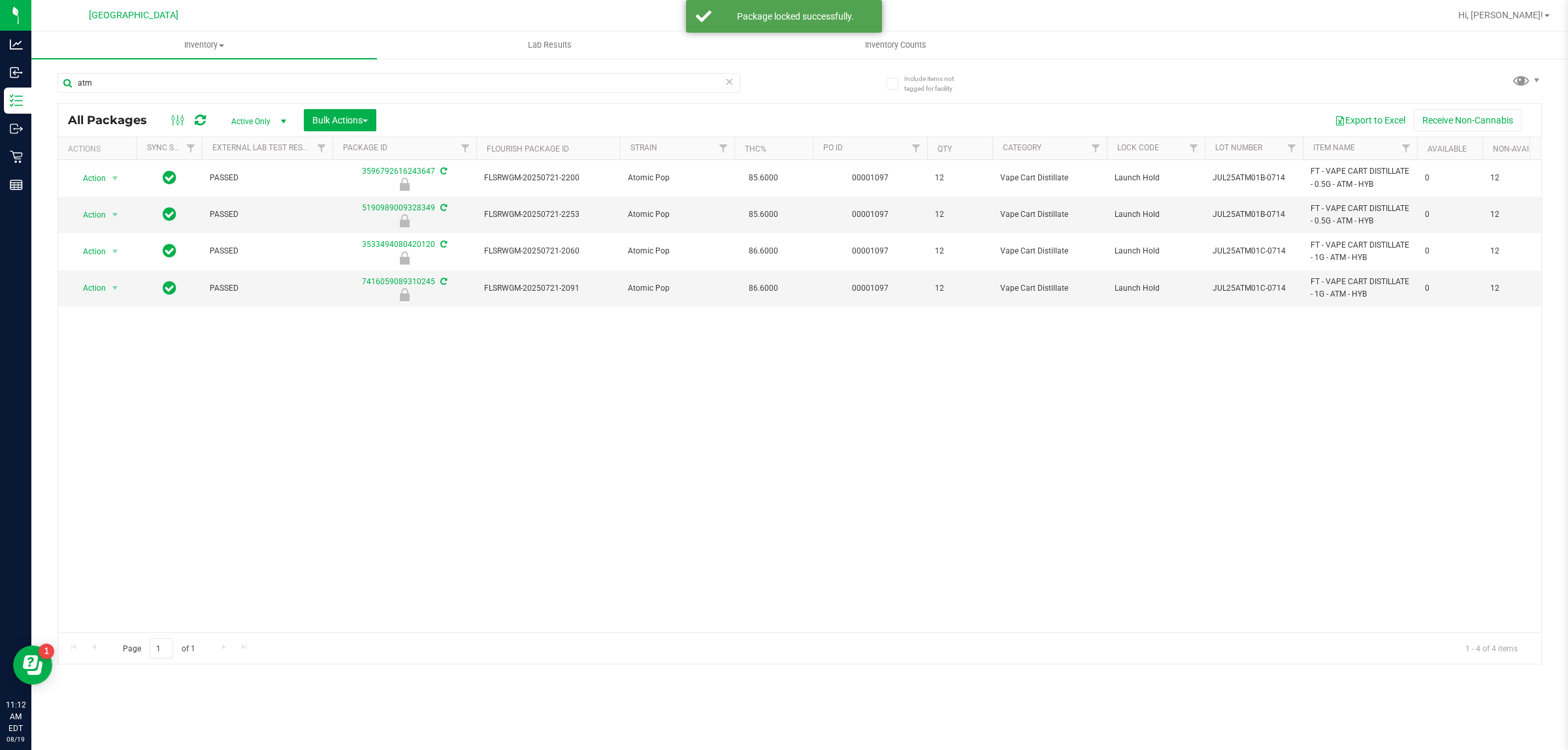
click at [172, 72] on div "atm" at bounding box center [429, 82] width 742 height 42
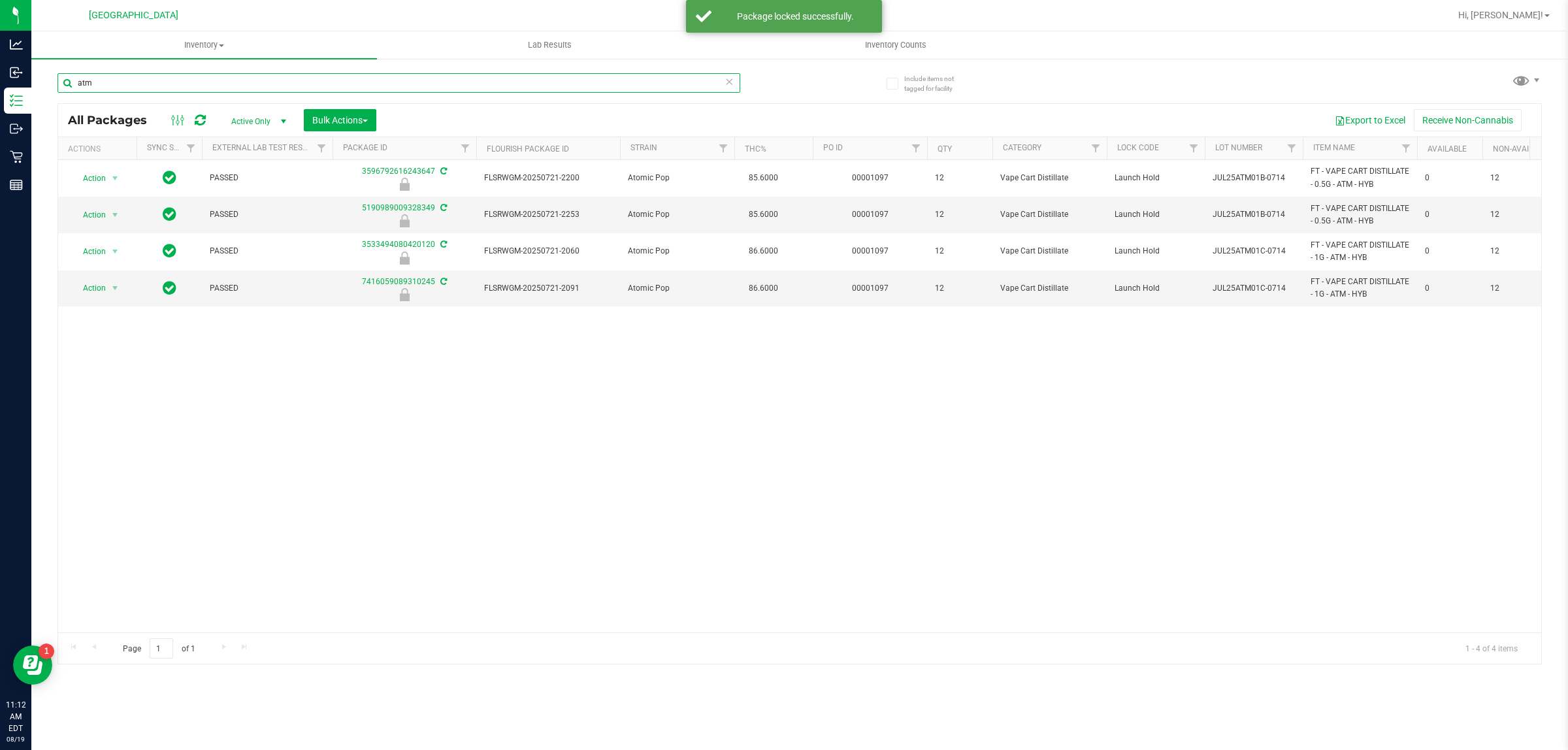
click at [170, 91] on input "atm" at bounding box center [399, 83] width 683 height 19
click at [168, 91] on input "atm" at bounding box center [399, 83] width 683 height 19
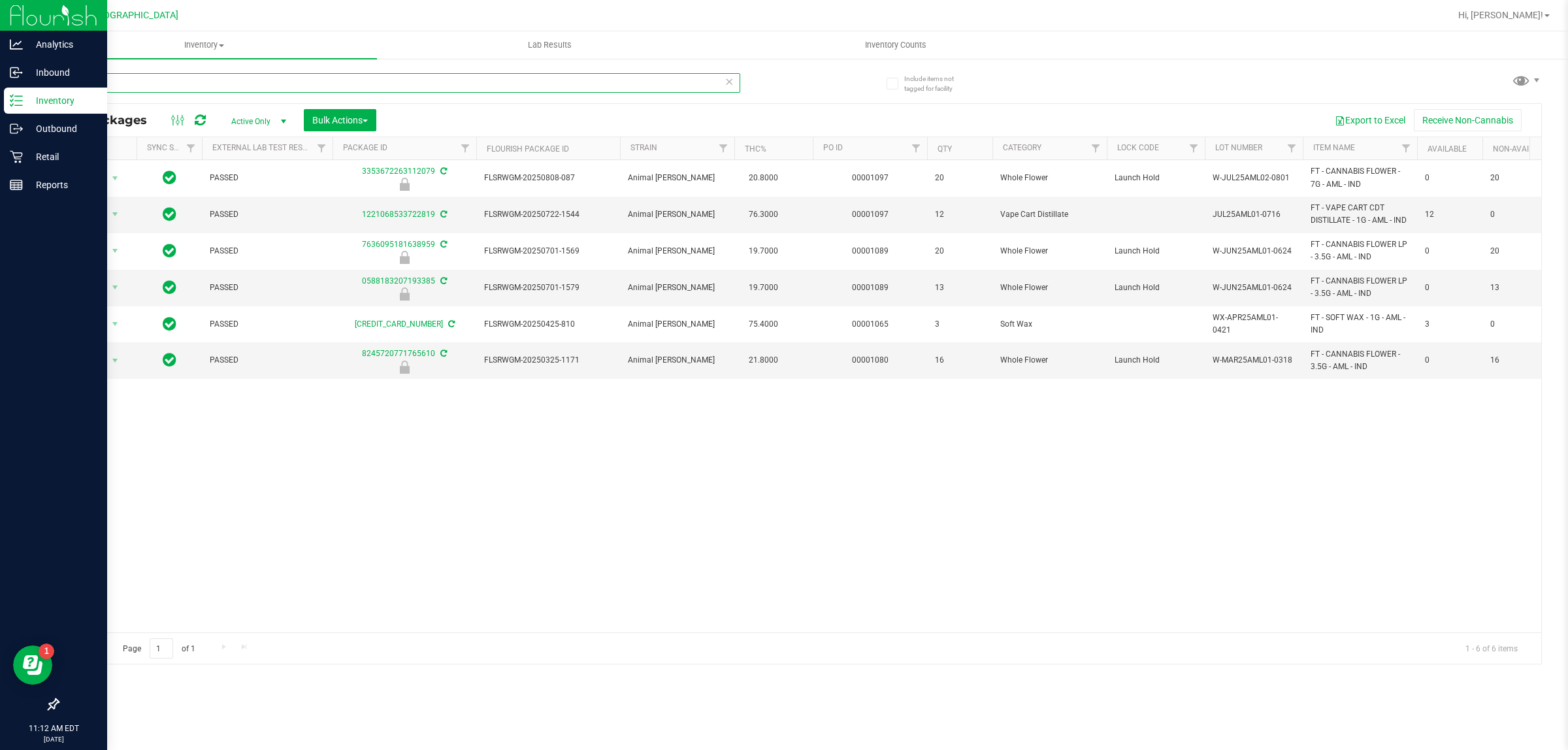
type input "aml"
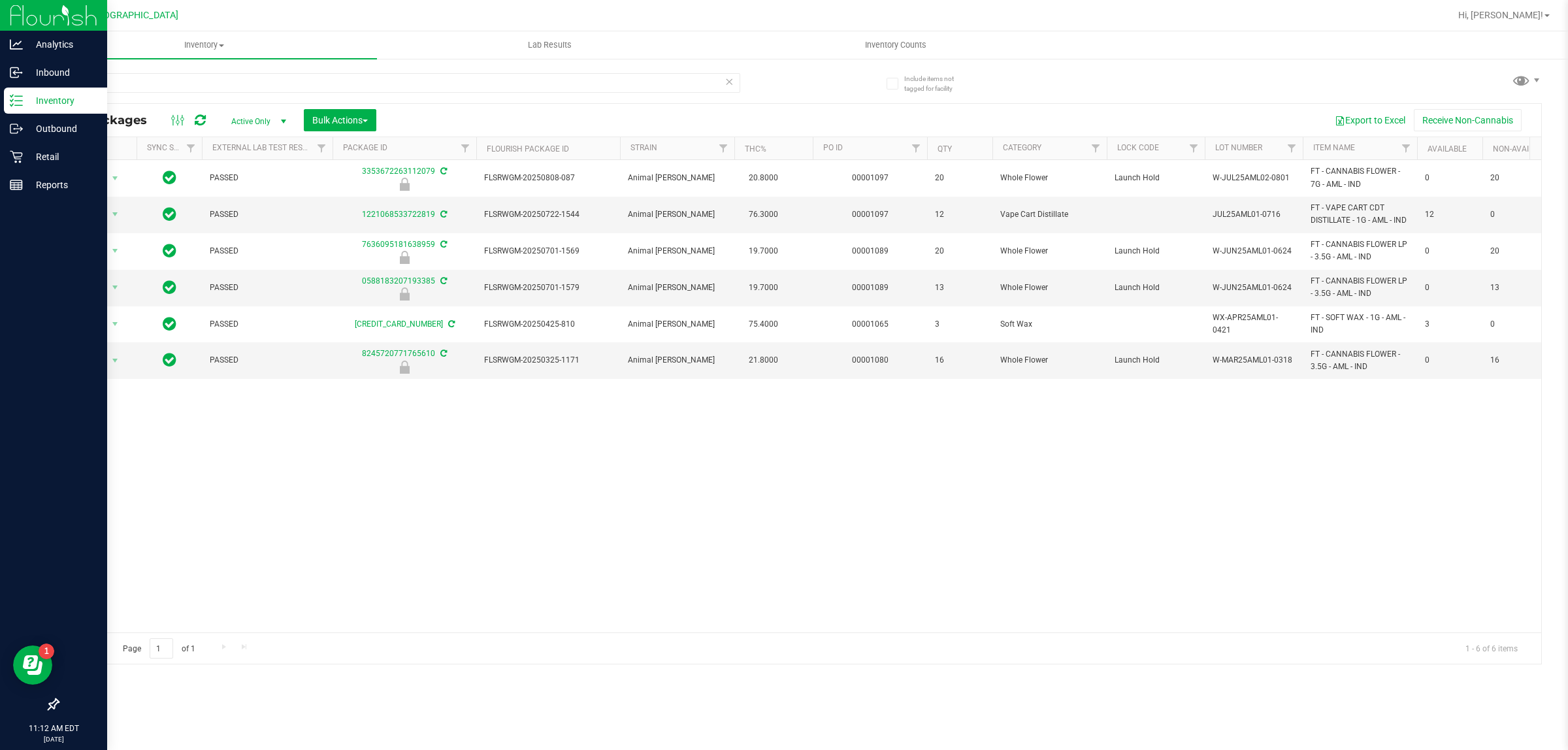
click at [17, 109] on div "Inventory" at bounding box center [55, 101] width 103 height 26
click at [43, 160] on p "Retail" at bounding box center [62, 157] width 79 height 16
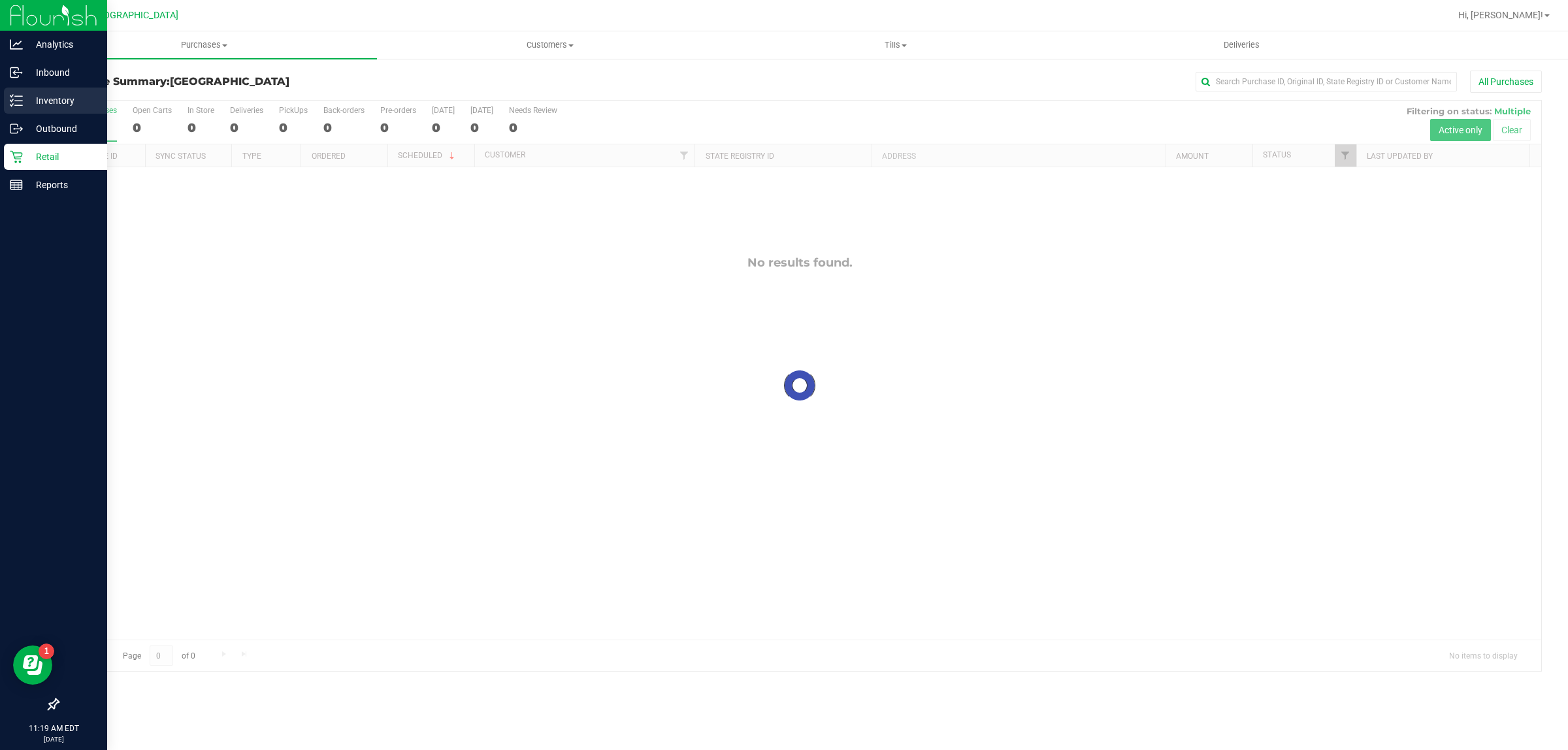
click at [13, 93] on div "Inventory" at bounding box center [55, 101] width 103 height 26
click at [81, 102] on p "Inventory" at bounding box center [62, 101] width 79 height 16
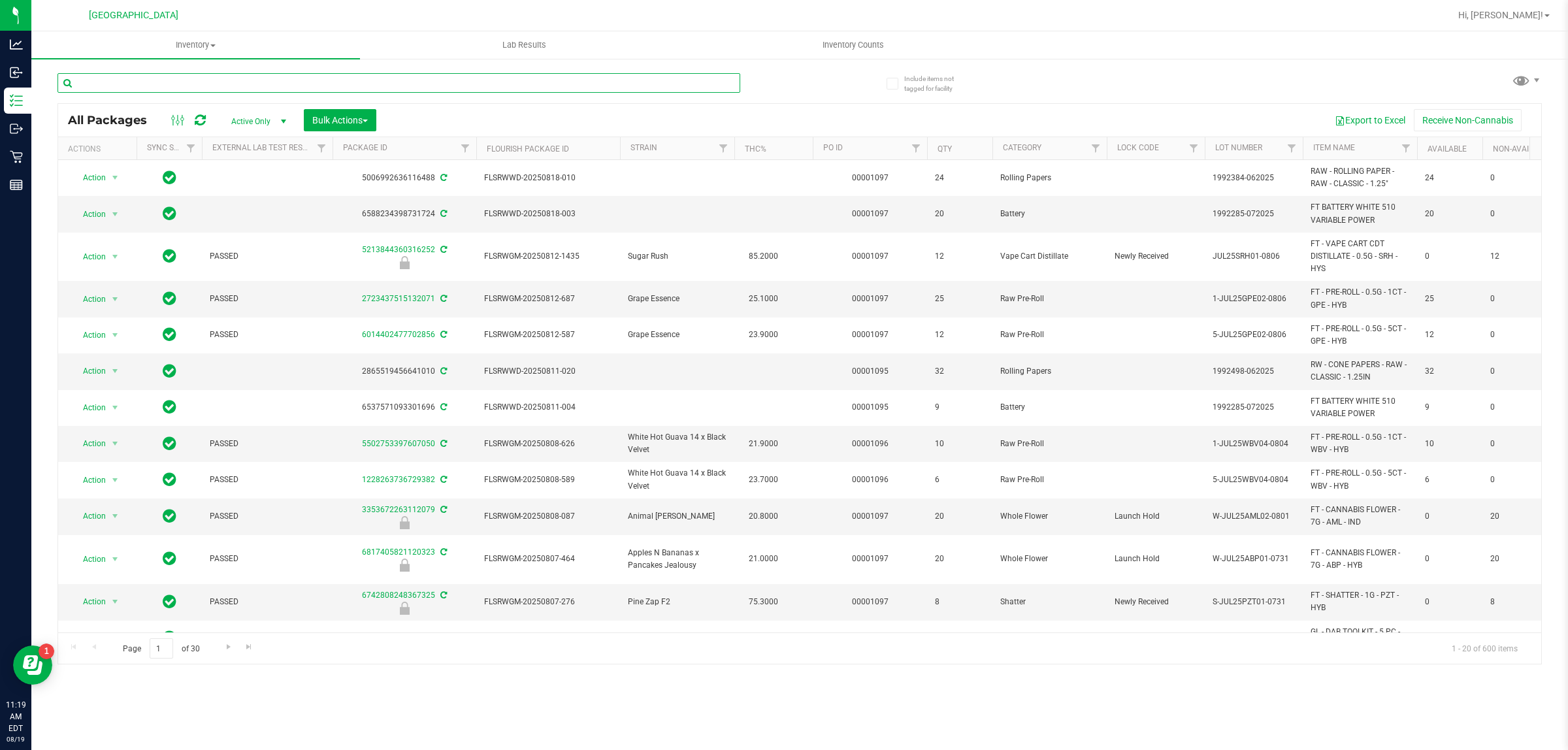
click at [200, 87] on input "text" at bounding box center [399, 83] width 683 height 19
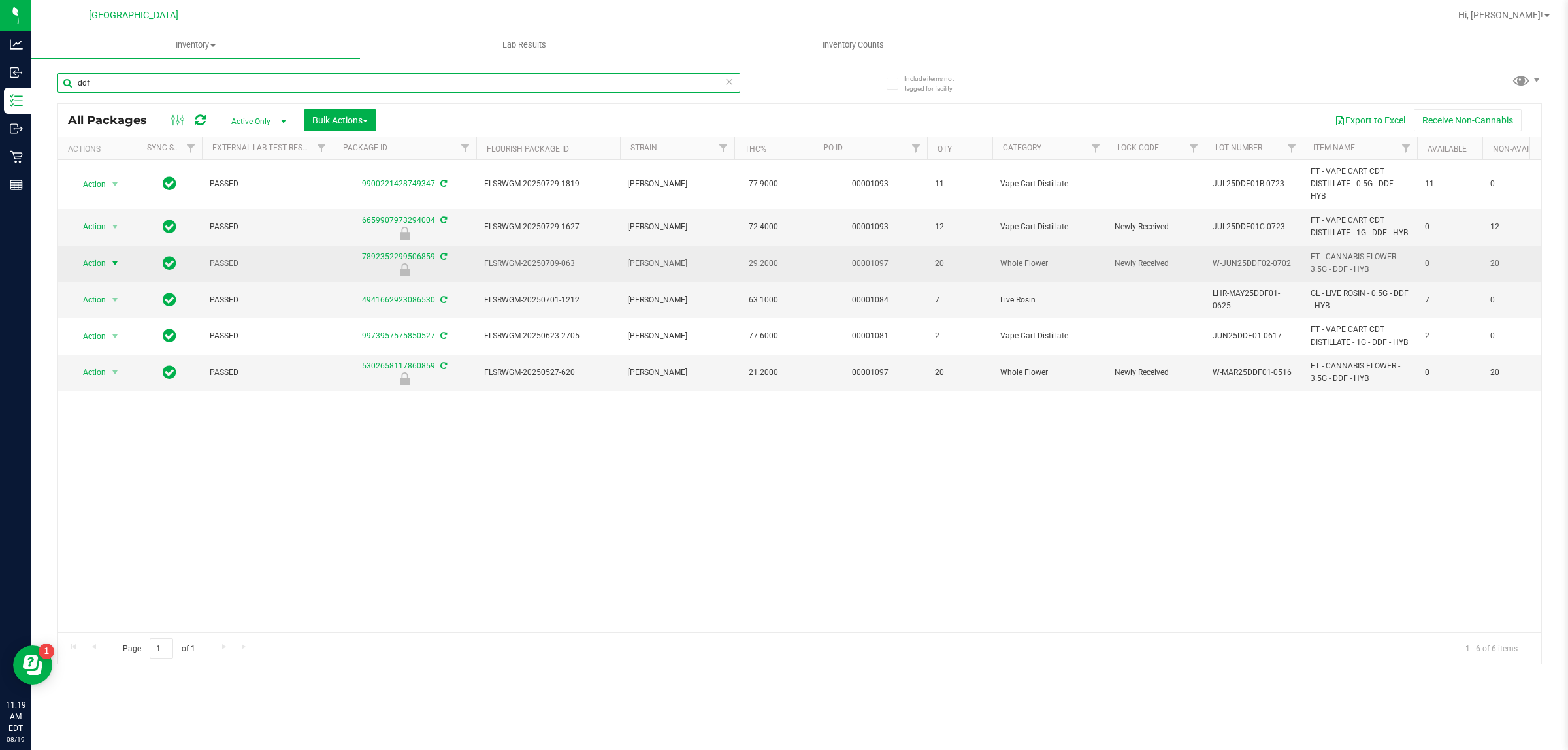
type input "ddf"
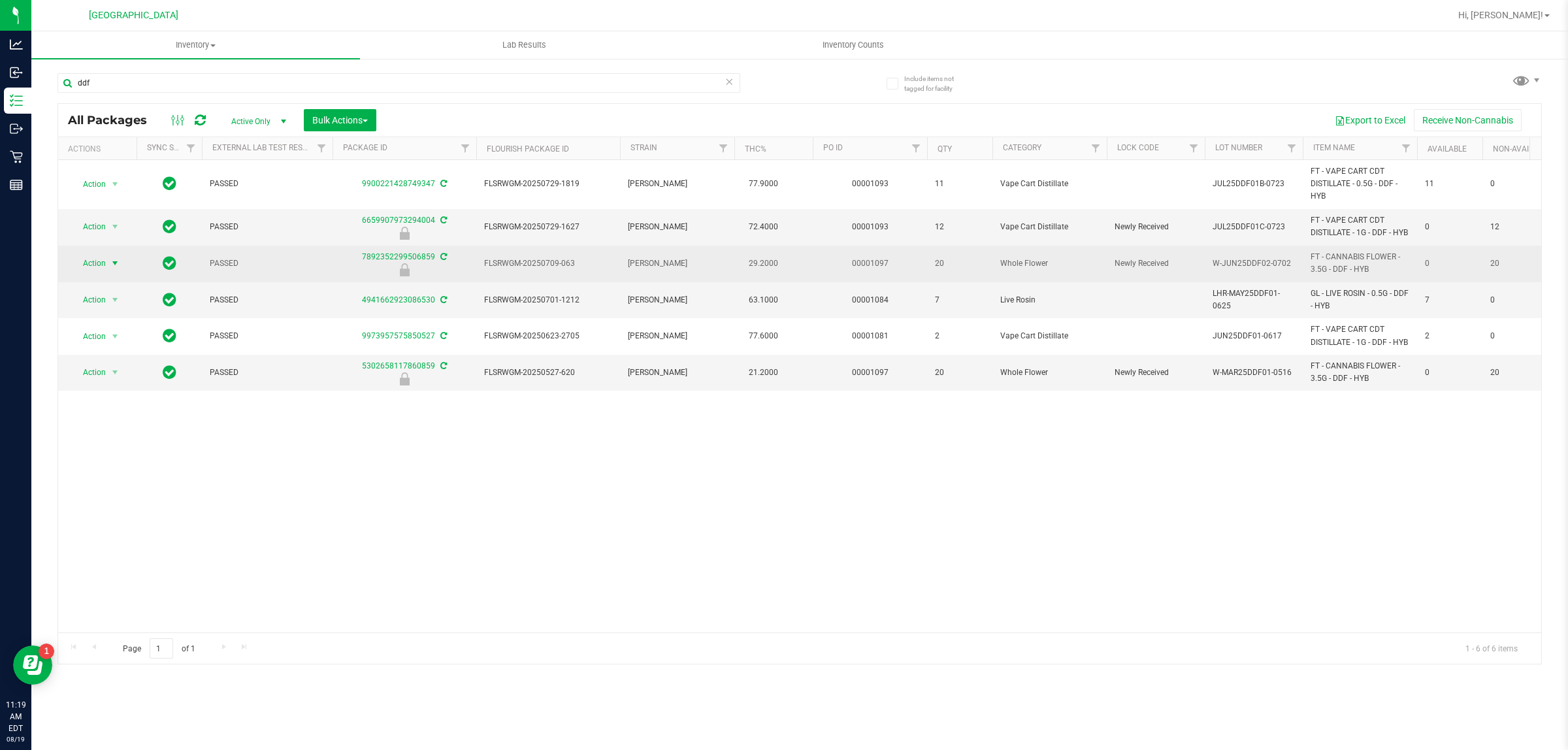
click at [113, 269] on span "select" at bounding box center [115, 263] width 11 height 11
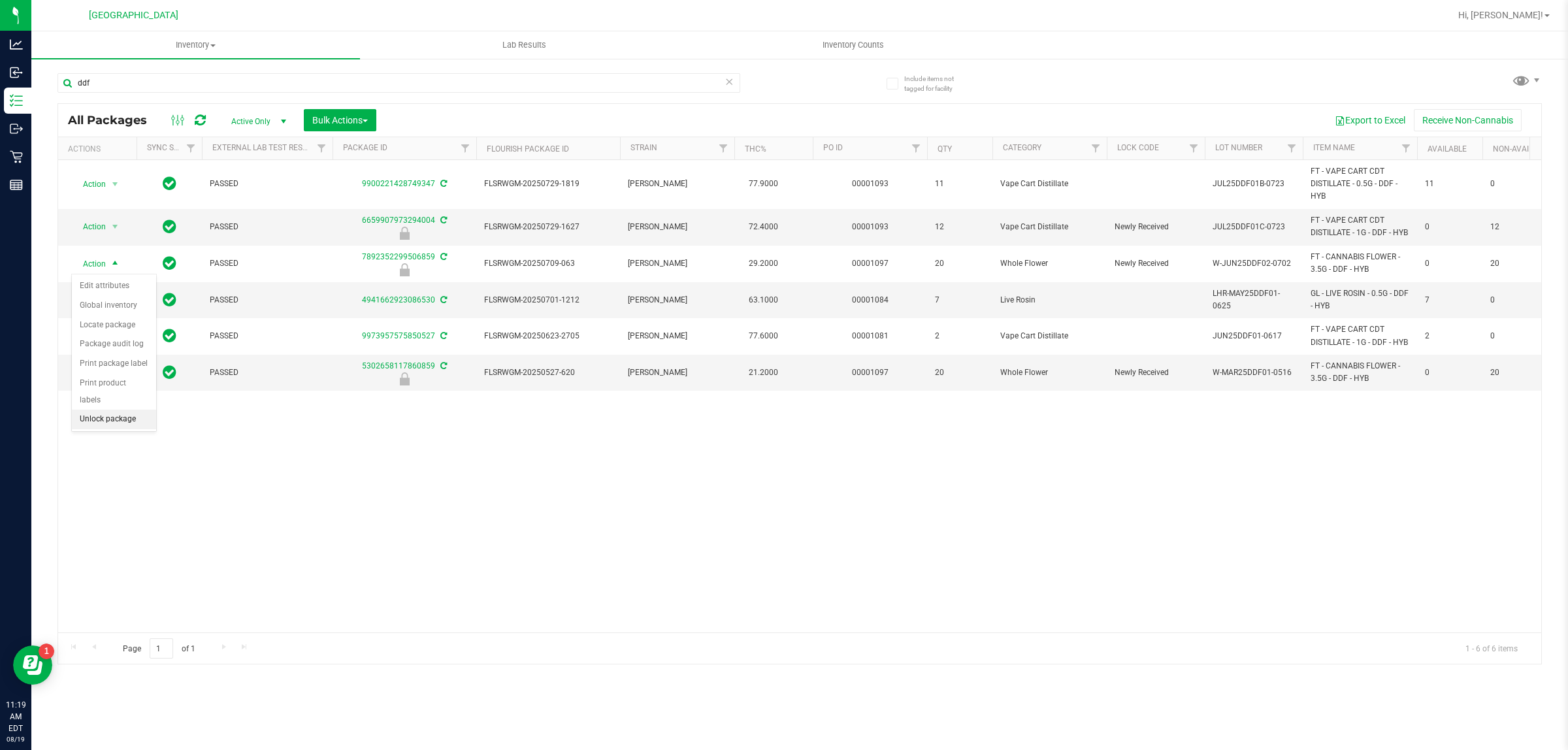
click at [102, 410] on li "Unlock package" at bounding box center [114, 419] width 84 height 19
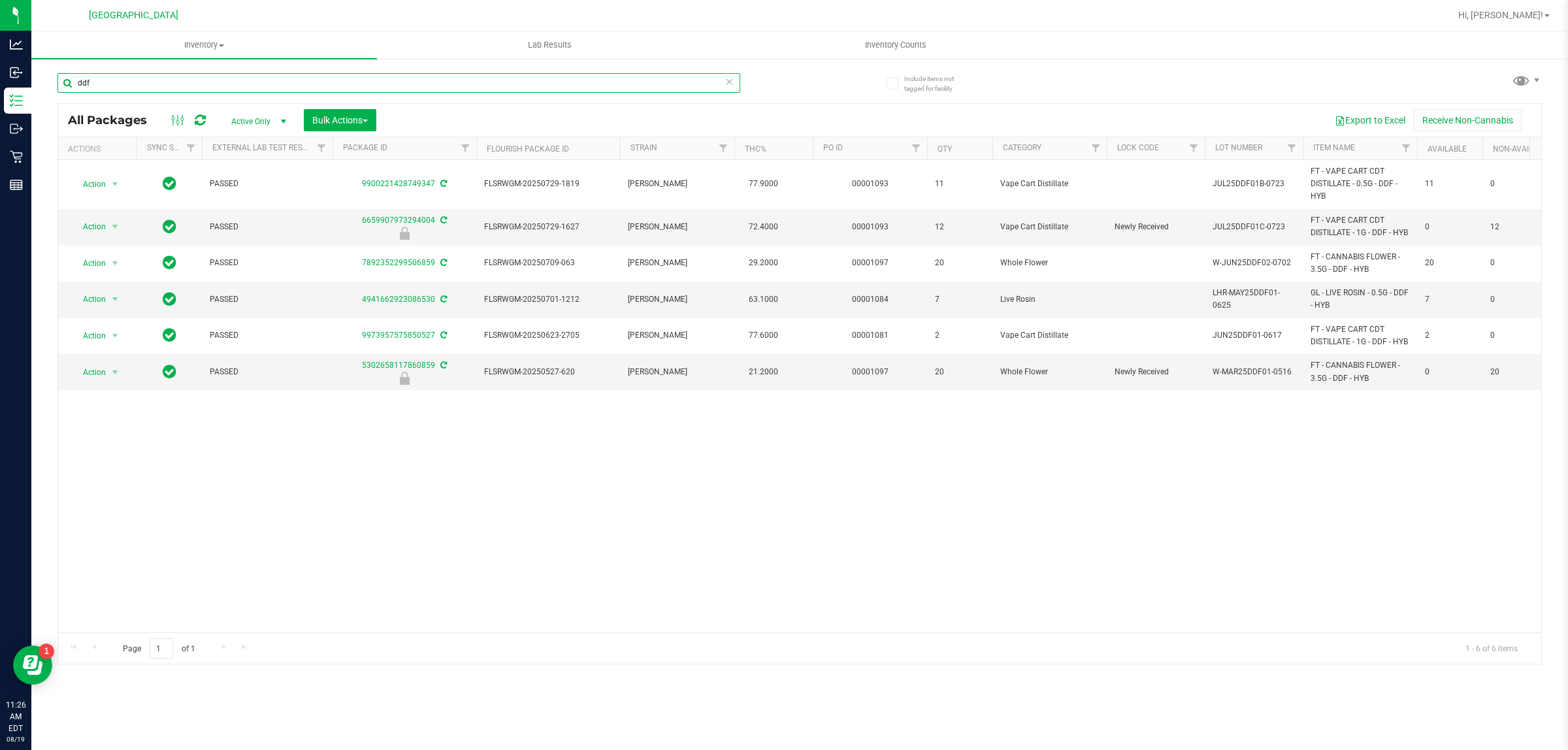
click at [134, 82] on input "ddf" at bounding box center [399, 83] width 683 height 19
type input "d"
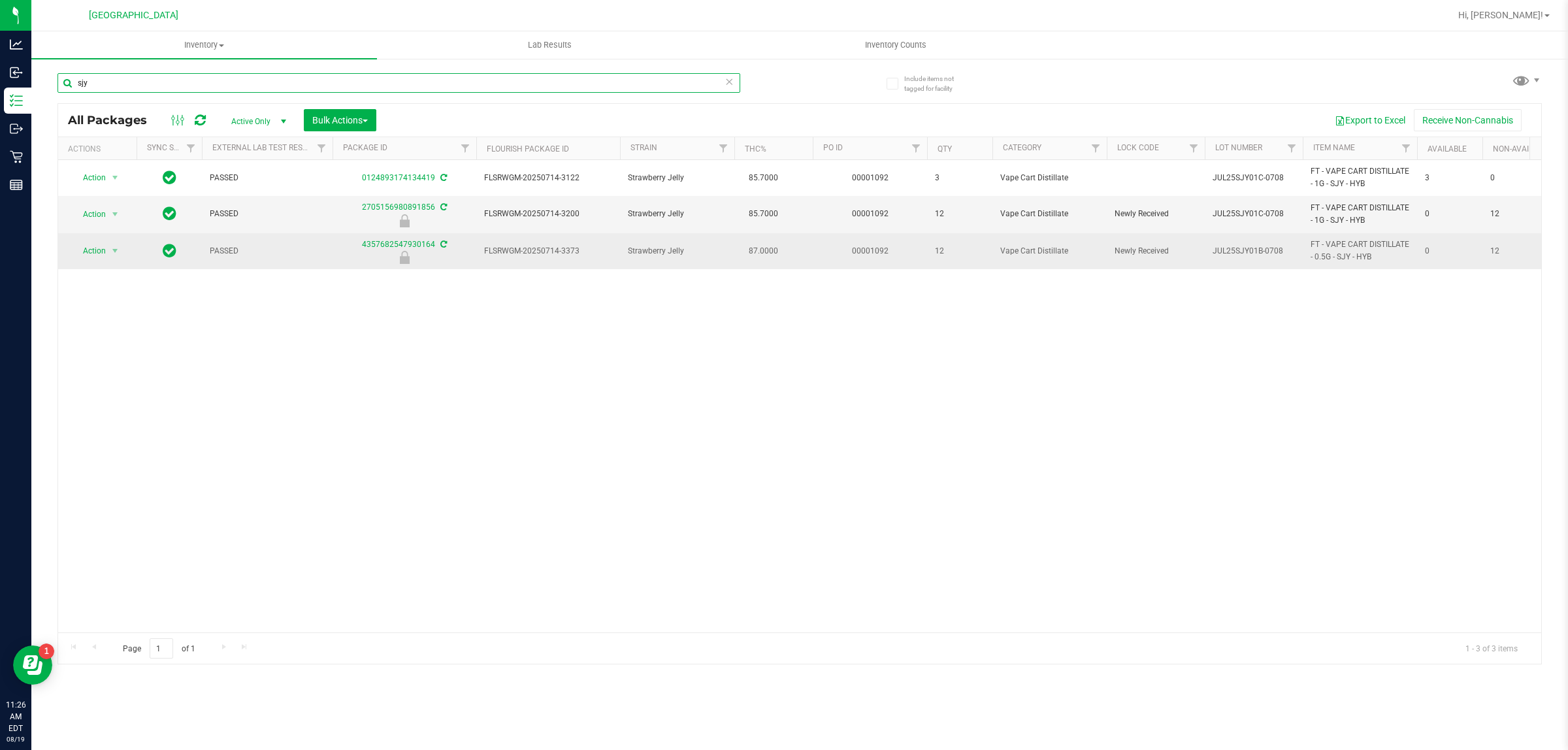
type input "sjy"
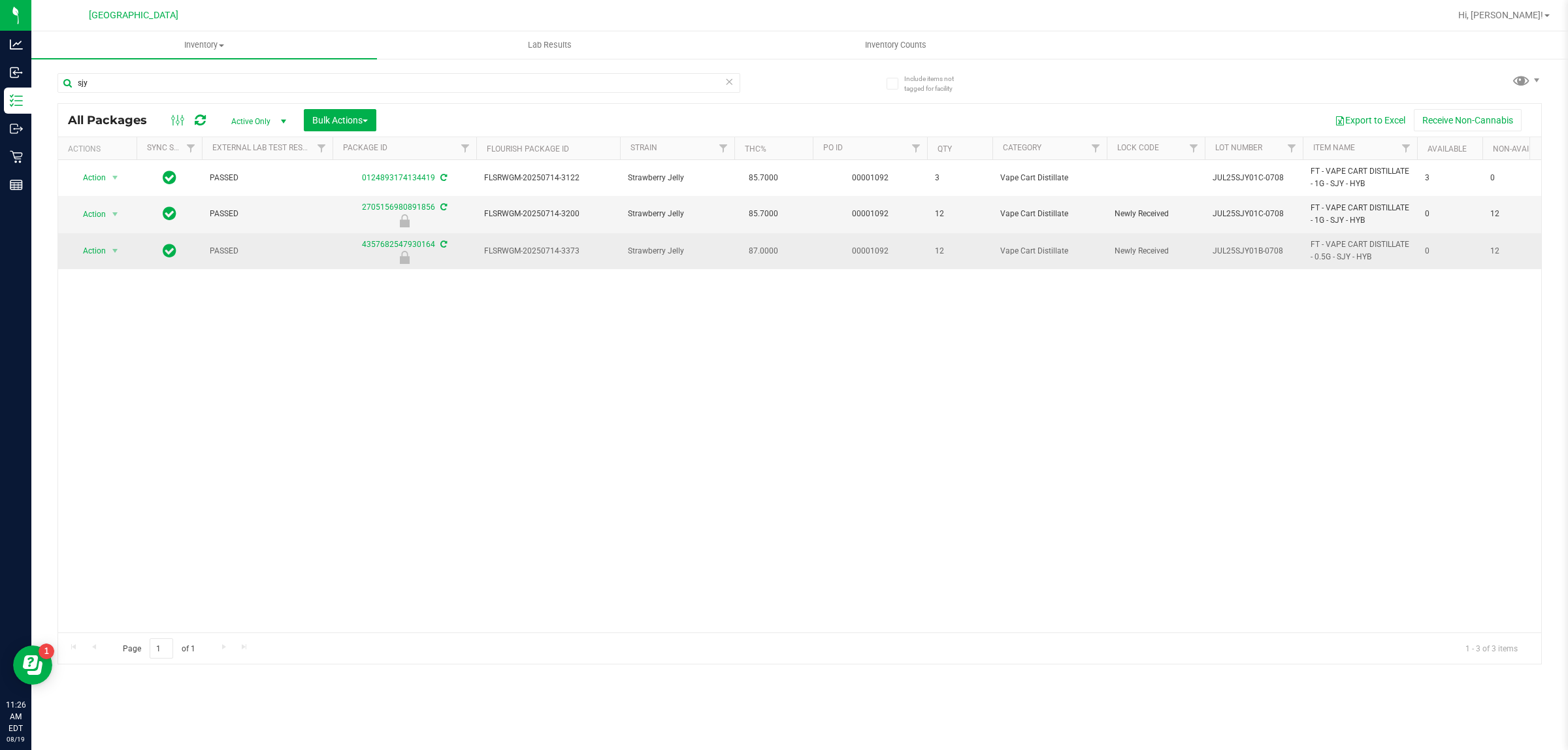
click at [94, 251] on span "Action" at bounding box center [88, 250] width 35 height 18
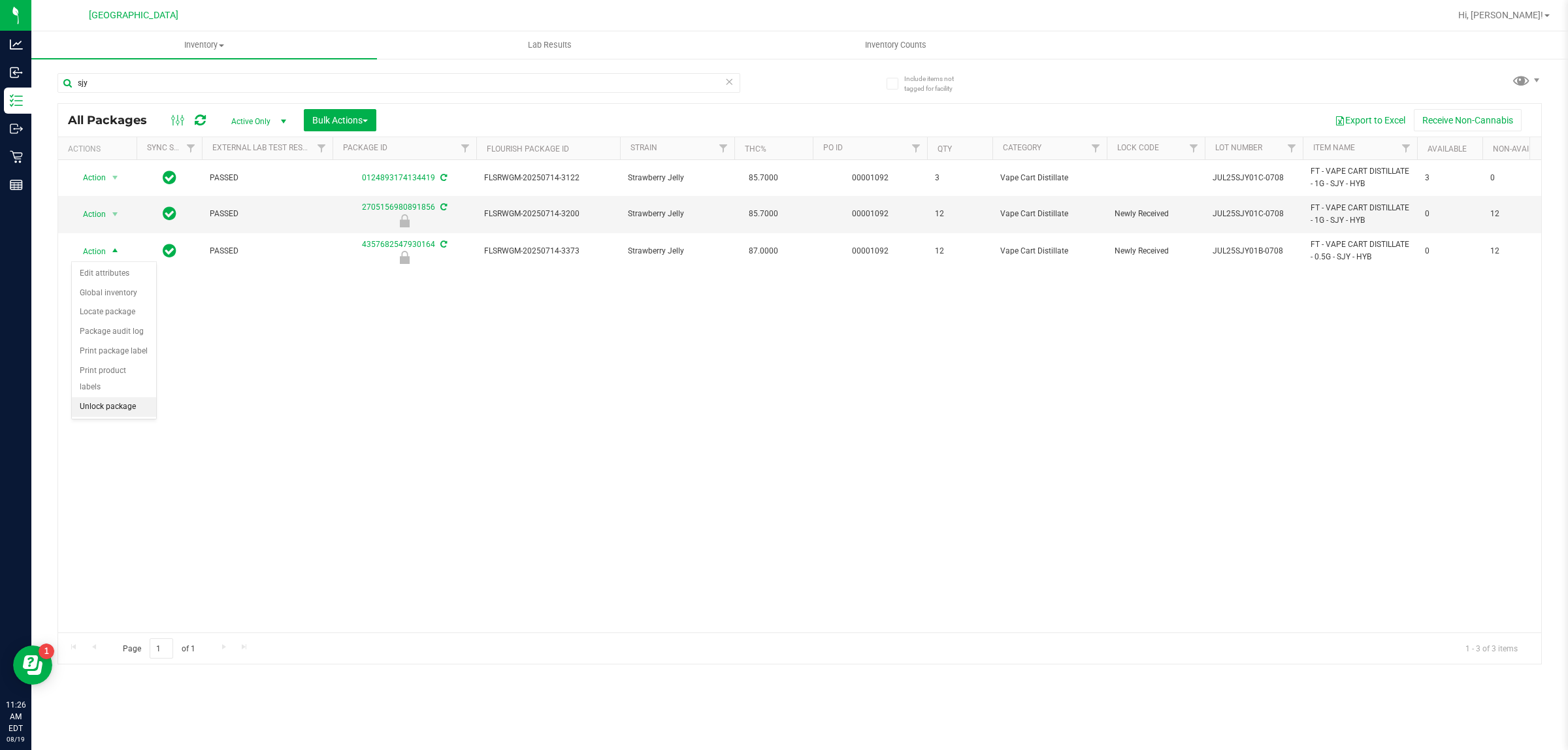
click at [95, 397] on li "Unlock package" at bounding box center [114, 407] width 84 height 19
